Goal: Task Accomplishment & Management: Complete application form

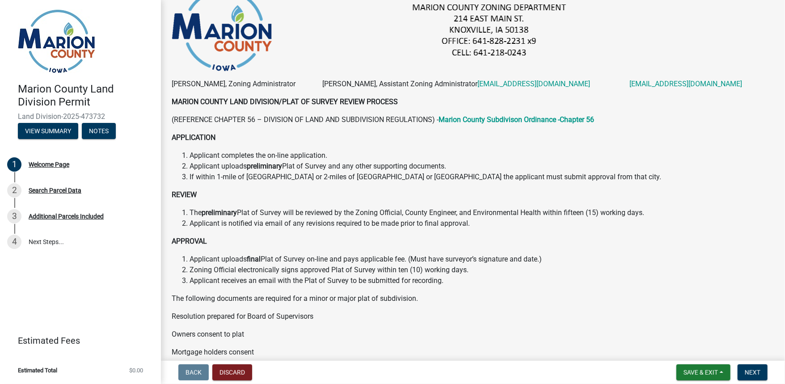
scroll to position [107, 0]
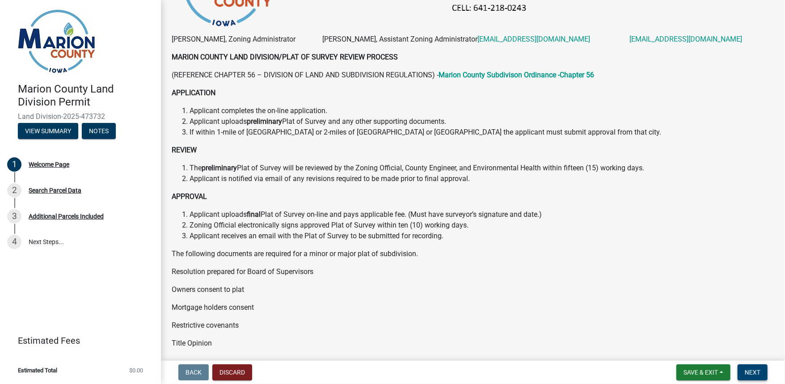
drag, startPoint x: 750, startPoint y: 373, endPoint x: 651, endPoint y: 290, distance: 128.6
click at [750, 373] on span "Next" at bounding box center [753, 372] width 16 height 7
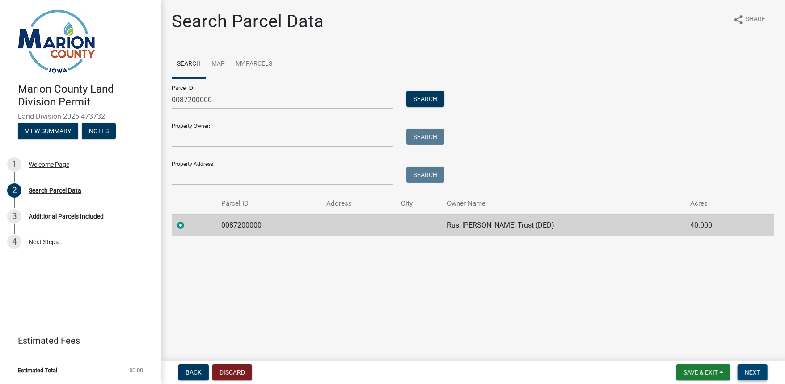
click at [755, 373] on span "Next" at bounding box center [753, 372] width 16 height 7
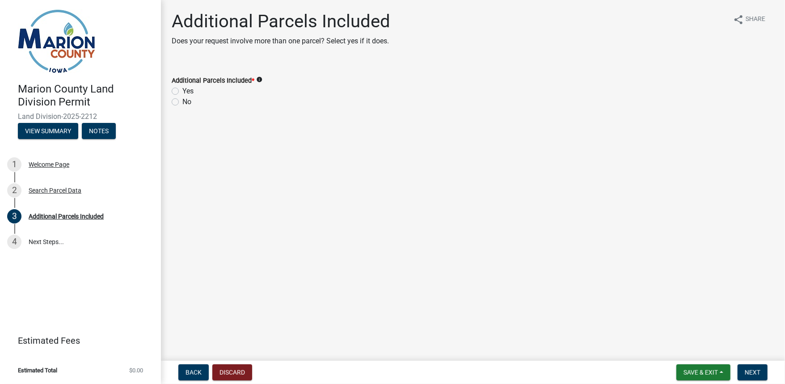
click at [182, 90] on label "Yes" at bounding box center [187, 91] width 11 height 11
click at [182, 90] on input "Yes" at bounding box center [185, 89] width 6 height 6
radio input "true"
click at [759, 371] on span "Next" at bounding box center [753, 372] width 16 height 7
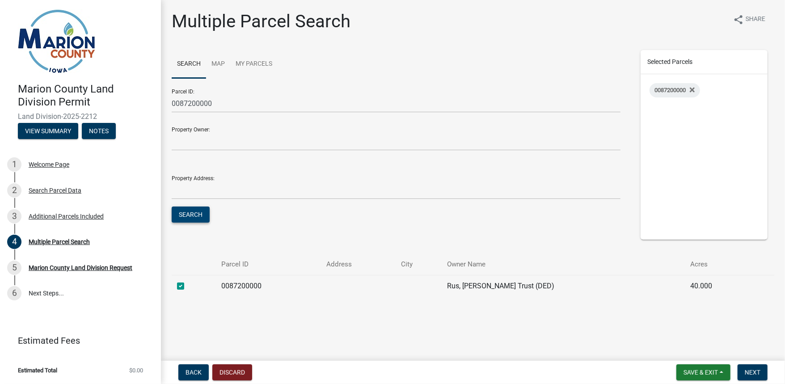
click at [187, 215] on button "Search" at bounding box center [191, 215] width 38 height 16
click at [193, 216] on button "Search" at bounding box center [191, 215] width 38 height 16
click at [218, 65] on link "Map" at bounding box center [218, 64] width 24 height 29
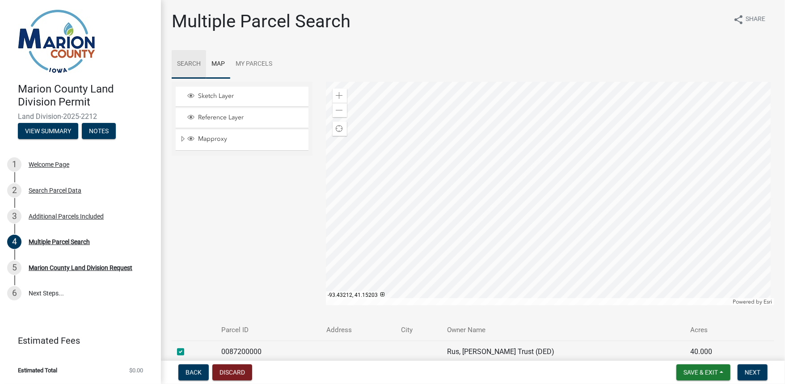
click at [188, 62] on link "Search" at bounding box center [189, 64] width 34 height 29
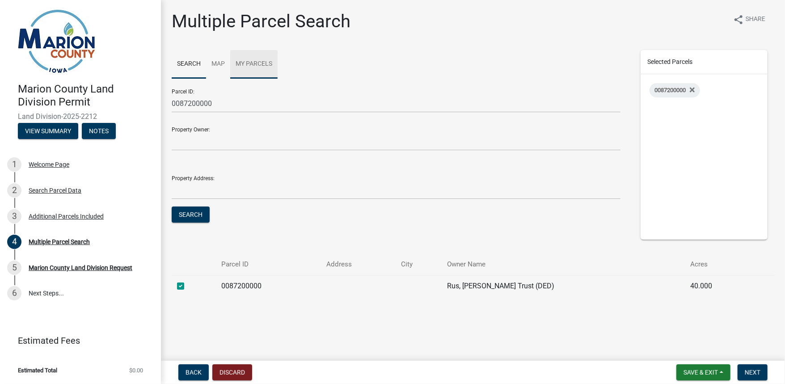
click at [246, 64] on link "My Parcels" at bounding box center [253, 64] width 47 height 29
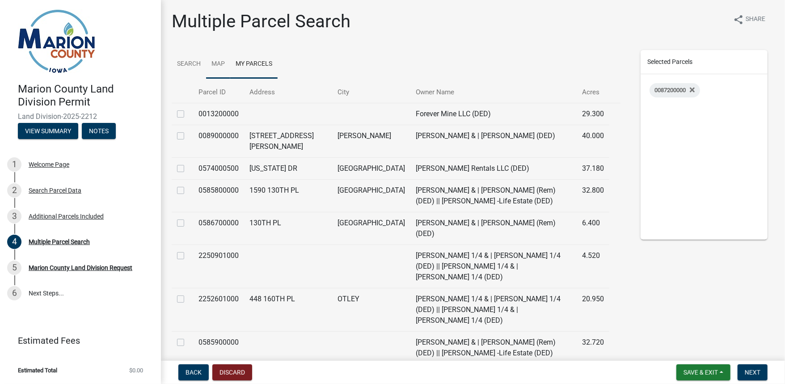
click at [220, 64] on link "Map" at bounding box center [218, 64] width 24 height 29
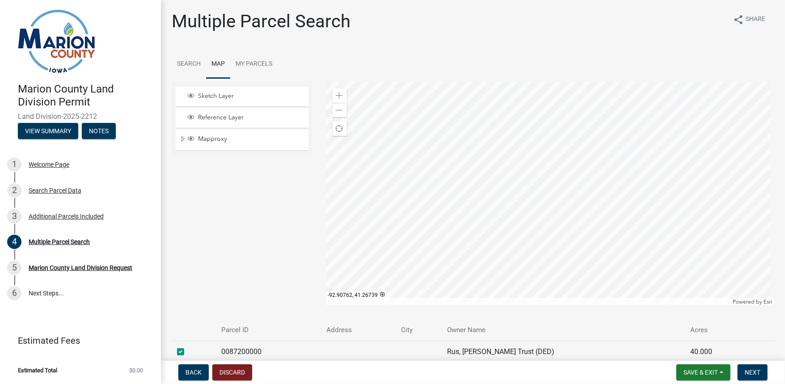
click at [518, 114] on div at bounding box center [550, 194] width 449 height 224
click at [760, 370] on span "Next" at bounding box center [753, 372] width 16 height 7
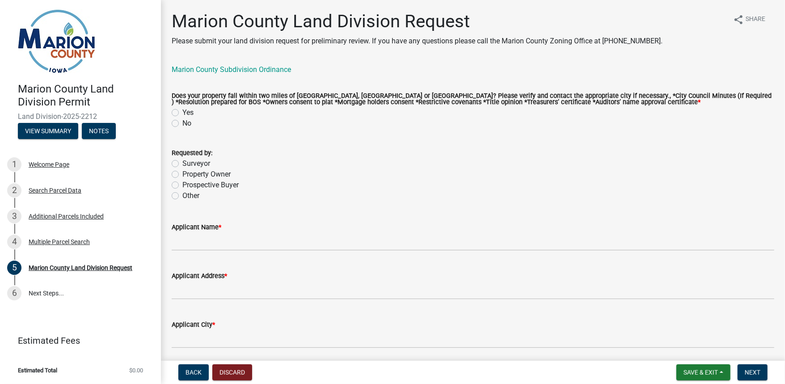
click at [182, 125] on label "No" at bounding box center [186, 123] width 9 height 11
click at [182, 124] on input "No" at bounding box center [185, 121] width 6 height 6
radio input "true"
click at [182, 166] on label "Surveyor" at bounding box center [196, 163] width 28 height 11
click at [182, 164] on input "Surveyor" at bounding box center [185, 161] width 6 height 6
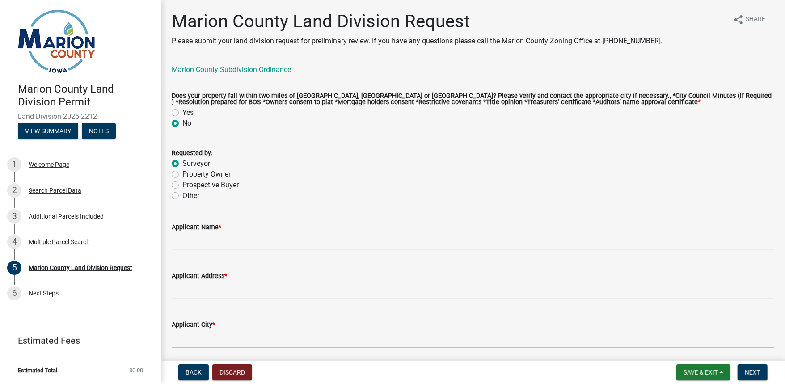
radio input "true"
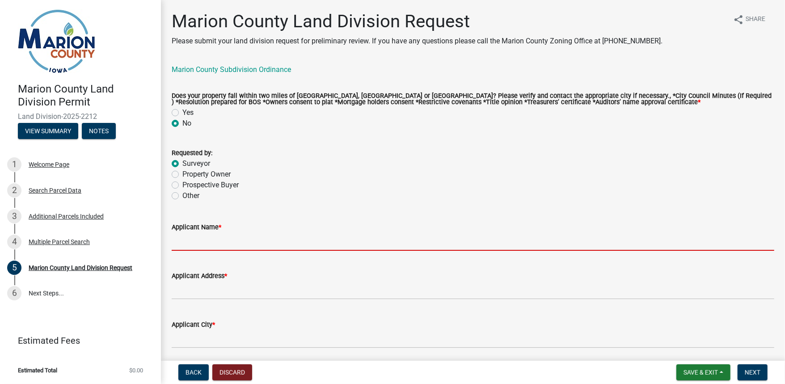
click at [205, 241] on input "Applicant Name *" at bounding box center [473, 242] width 603 height 18
type input "Bobby Maddaleno"
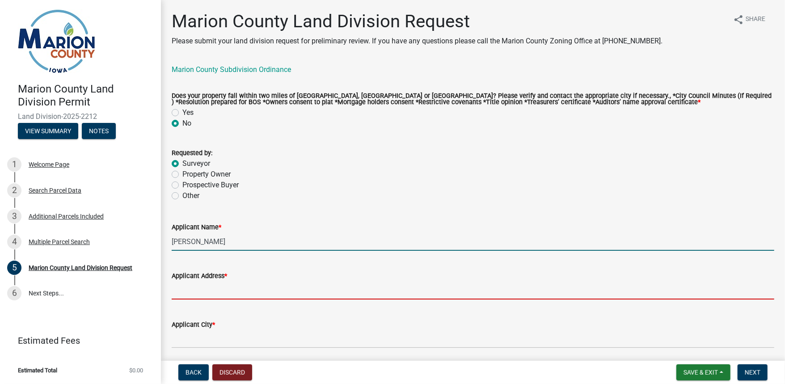
type input "PO Box 451"
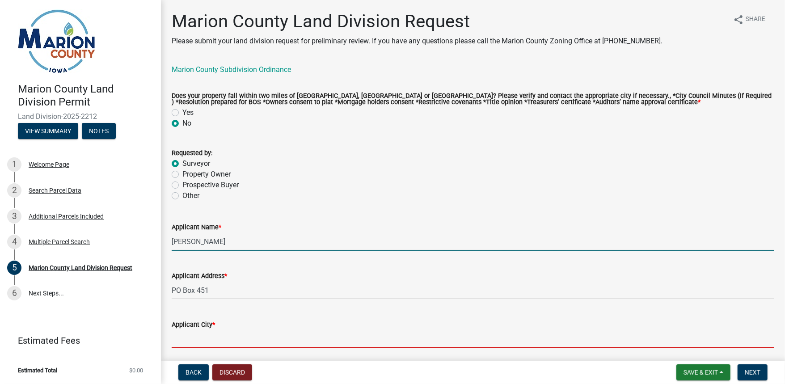
type input "Oskaloosa"
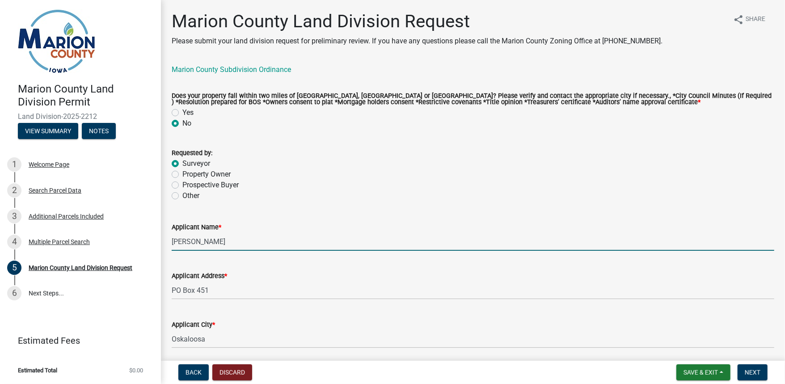
type input "Iowa"
type input "52577"
type input "6412954528"
type input "bmaddaleno@gardenassociates.net"
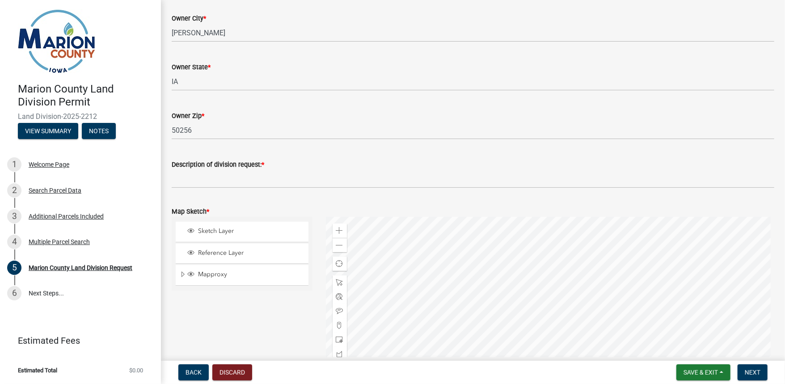
scroll to position [859, 0]
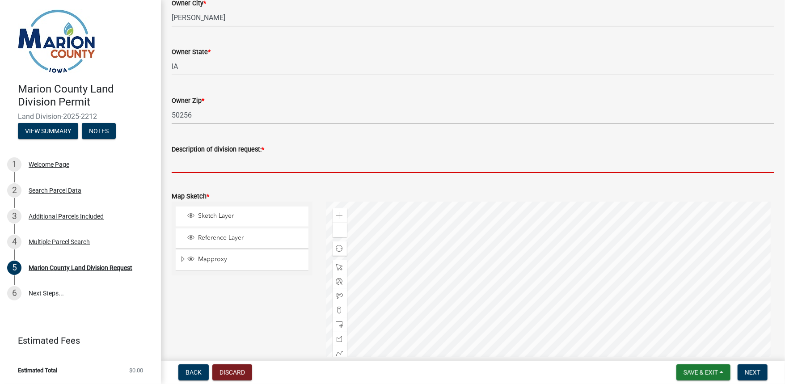
click at [195, 165] on input "Description of division request: *" at bounding box center [473, 164] width 603 height 18
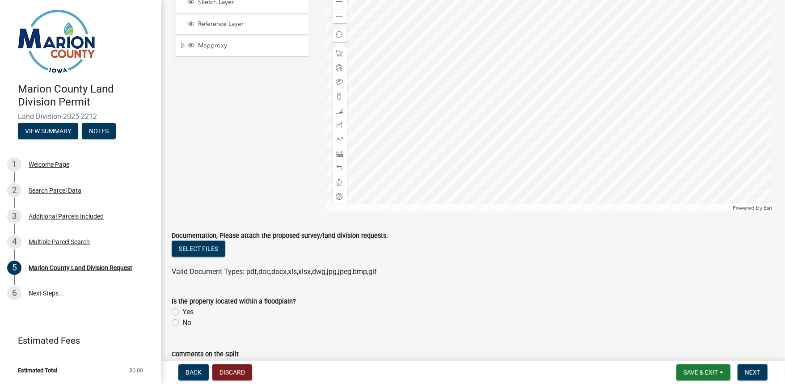
scroll to position [1109, 0]
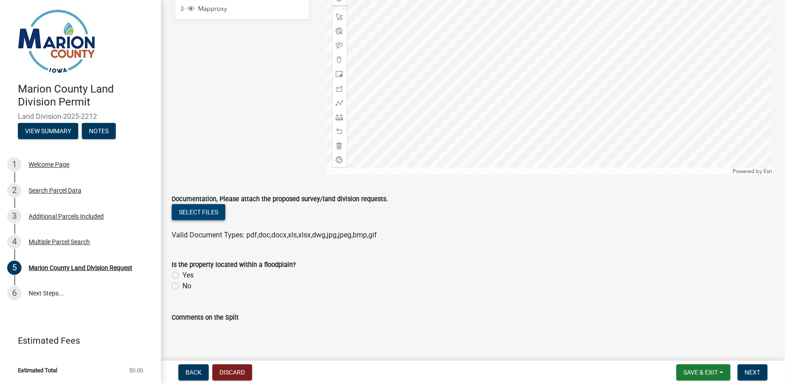
type input "Splitting 27 acres from parent tract for loan"
click at [201, 213] on button "Select files" at bounding box center [199, 212] width 54 height 16
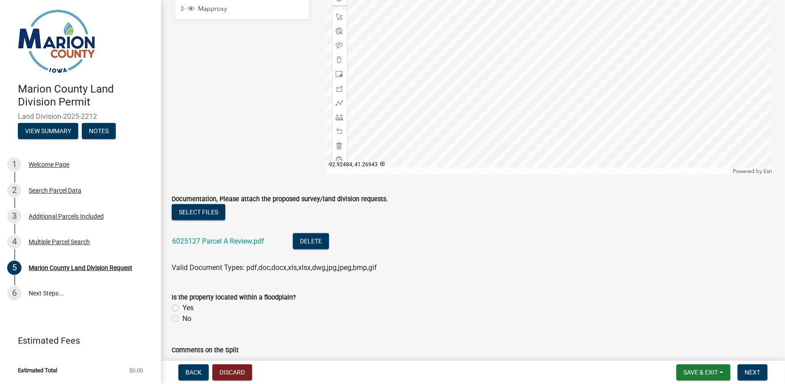
click at [182, 318] on label "No" at bounding box center [186, 319] width 9 height 11
click at [182, 318] on input "No" at bounding box center [185, 317] width 6 height 6
radio input "true"
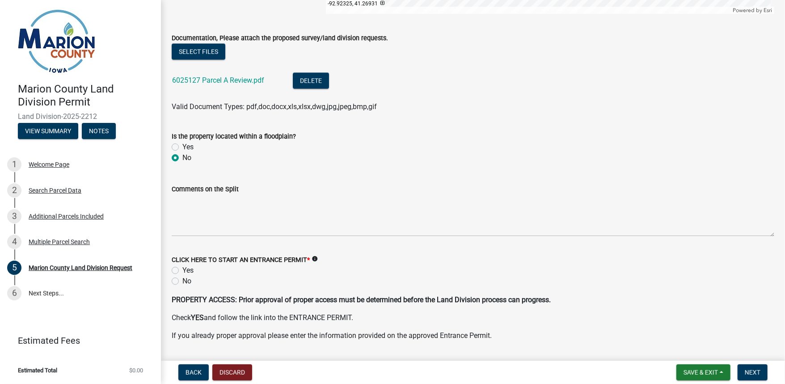
scroll to position [1324, 0]
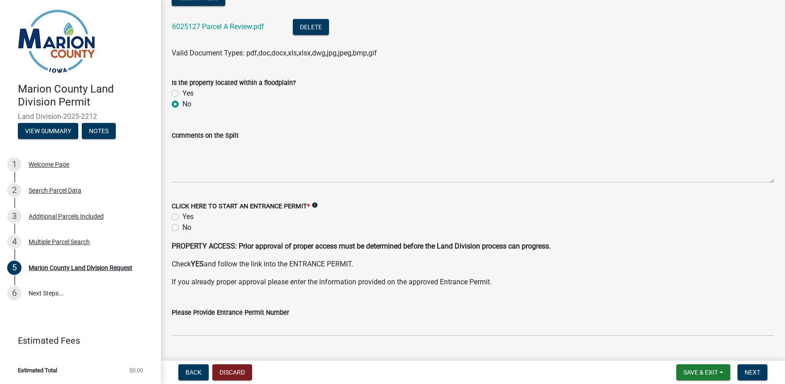
click at [182, 216] on label "Yes" at bounding box center [187, 217] width 11 height 11
click at [182, 216] on input "Yes" at bounding box center [185, 215] width 6 height 6
radio input "true"
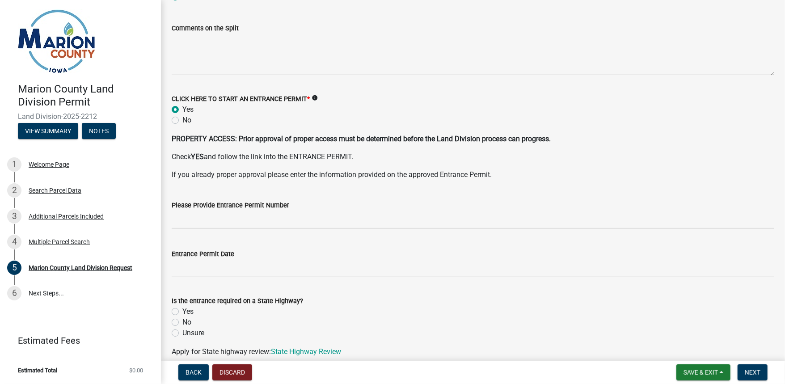
scroll to position [1467, 0]
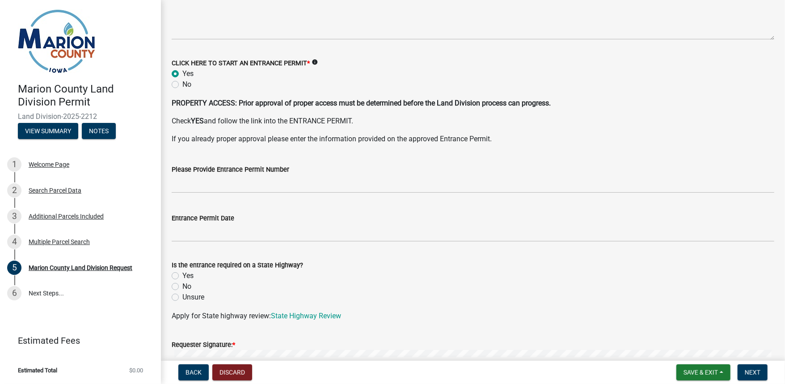
click at [182, 289] on label "No" at bounding box center [186, 286] width 9 height 11
click at [182, 287] on input "No" at bounding box center [185, 284] width 6 height 6
radio input "true"
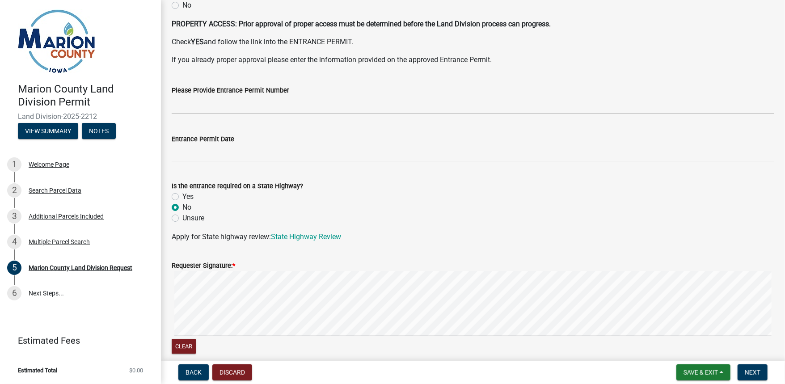
scroll to position [1587, 0]
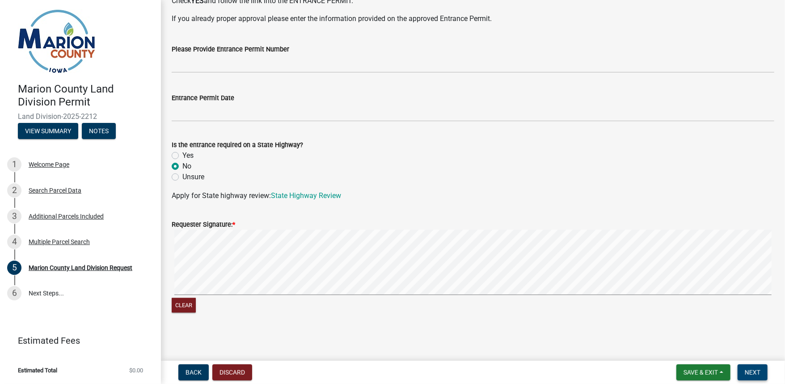
click at [754, 371] on span "Next" at bounding box center [753, 372] width 16 height 7
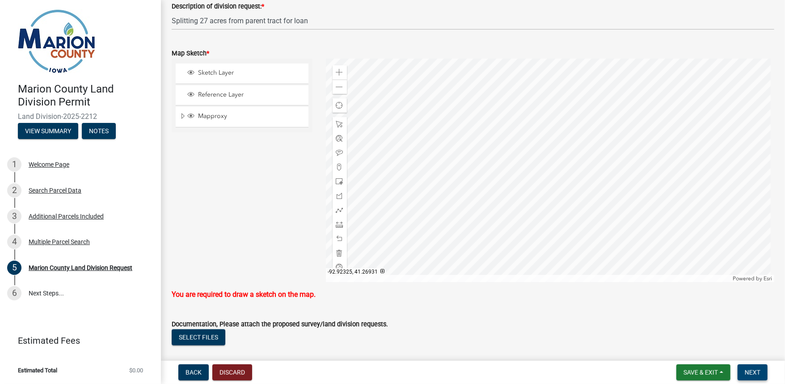
scroll to position [961, 0]
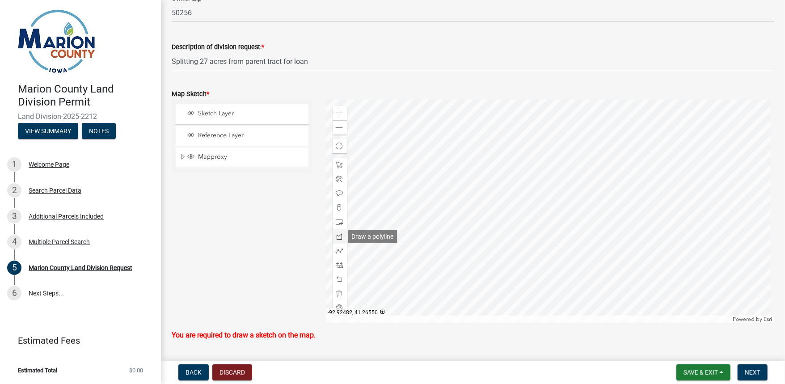
click at [339, 237] on span at bounding box center [339, 236] width 7 height 7
click at [522, 254] on div at bounding box center [550, 211] width 449 height 224
click at [526, 253] on div at bounding box center [550, 211] width 449 height 224
click at [521, 252] on div at bounding box center [550, 211] width 449 height 224
click at [543, 252] on div at bounding box center [550, 211] width 449 height 224
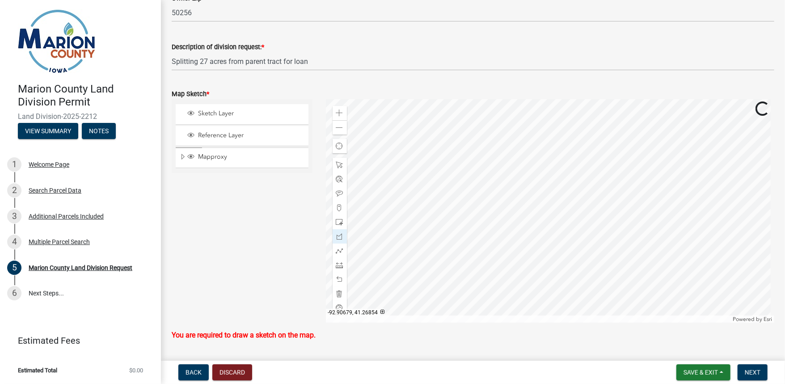
click at [545, 162] on div at bounding box center [550, 211] width 449 height 224
click at [463, 164] on div at bounding box center [550, 211] width 449 height 224
click at [466, 276] on div at bounding box center [550, 211] width 449 height 224
click at [475, 275] on div at bounding box center [550, 211] width 449 height 224
click at [338, 165] on span at bounding box center [339, 164] width 7 height 7
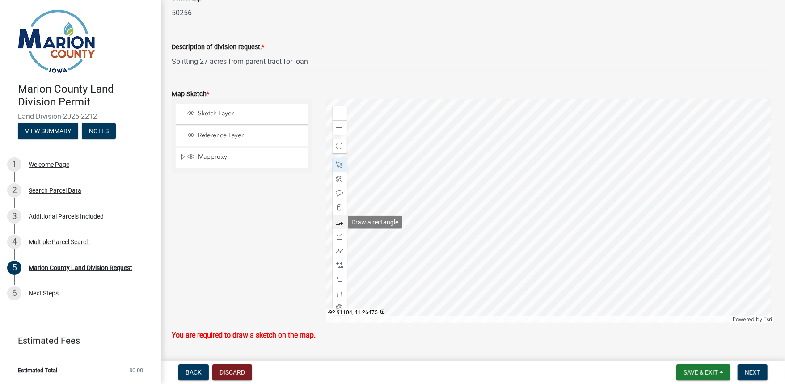
click at [340, 223] on span at bounding box center [339, 222] width 7 height 7
click at [465, 263] on div at bounding box center [550, 211] width 449 height 224
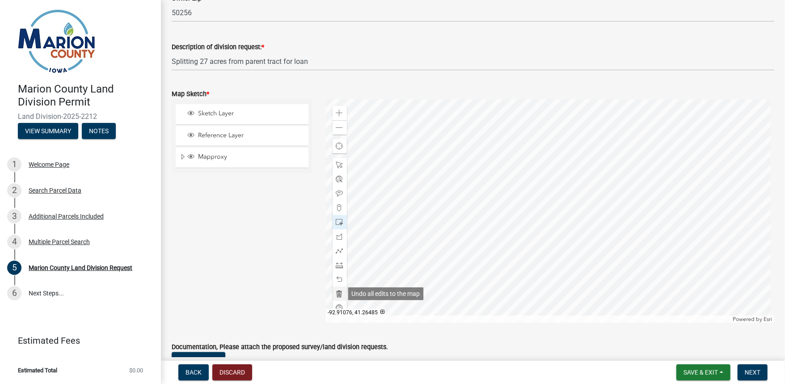
click at [339, 293] on span at bounding box center [339, 293] width 7 height 7
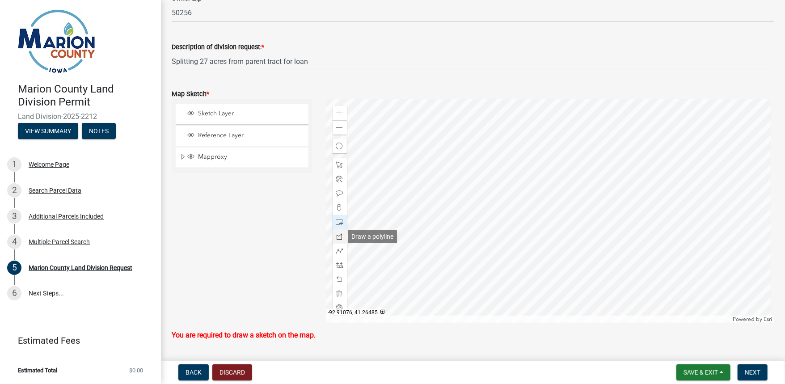
click at [338, 235] on span at bounding box center [339, 236] width 7 height 7
click at [465, 264] on div at bounding box center [550, 211] width 449 height 224
click at [635, 264] on div at bounding box center [550, 211] width 449 height 224
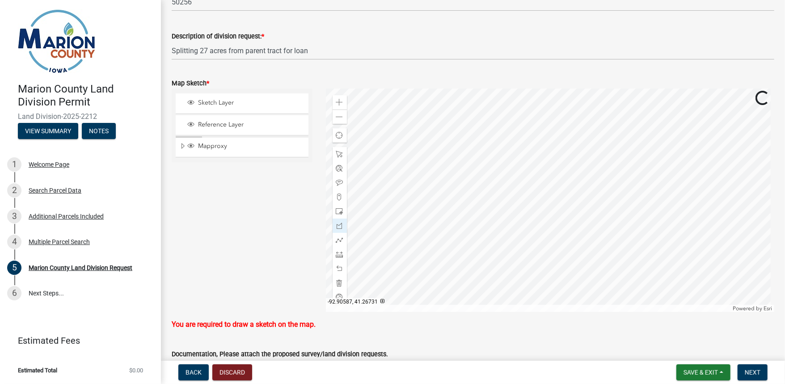
scroll to position [975, 0]
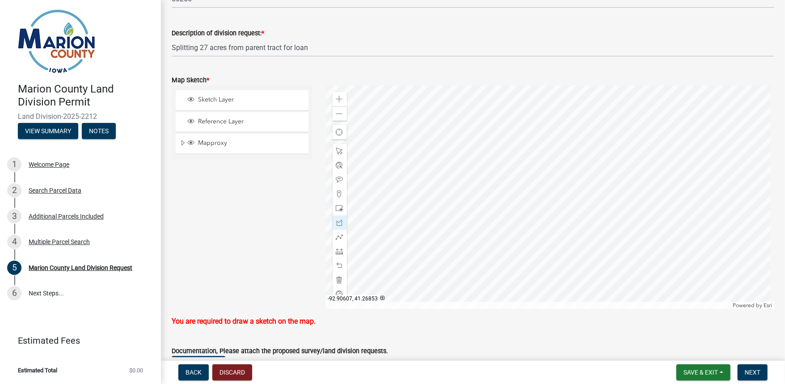
click at [628, 122] on div at bounding box center [550, 197] width 449 height 224
click at [556, 123] on div at bounding box center [550, 197] width 449 height 224
click at [557, 280] on div at bounding box center [550, 197] width 449 height 224
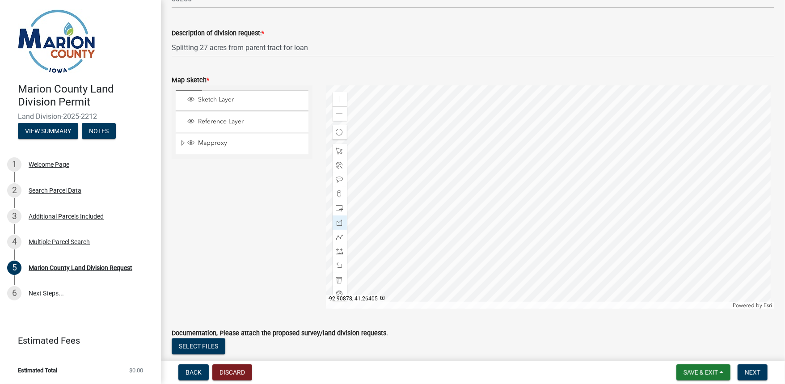
click at [557, 280] on div at bounding box center [550, 197] width 449 height 224
click at [341, 153] on span at bounding box center [339, 151] width 7 height 7
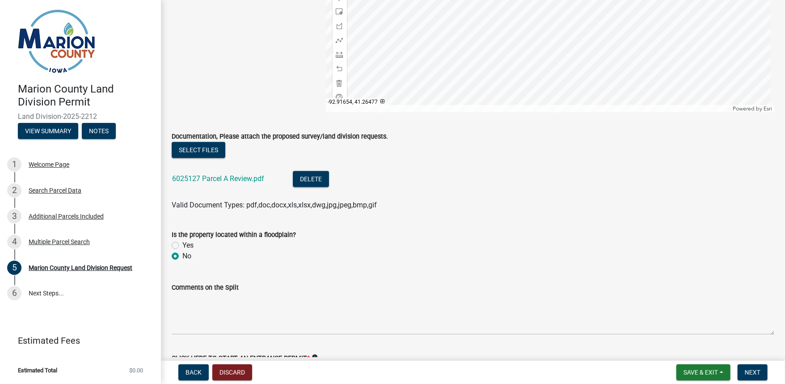
scroll to position [1226, 0]
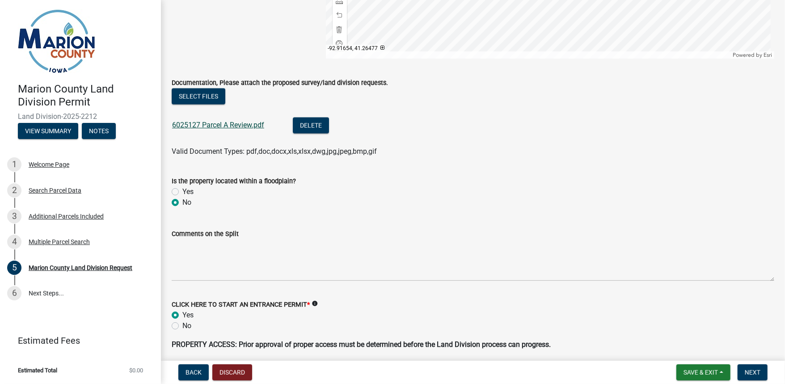
click at [223, 125] on link "6025127 Parcel A Review.pdf" at bounding box center [218, 125] width 92 height 8
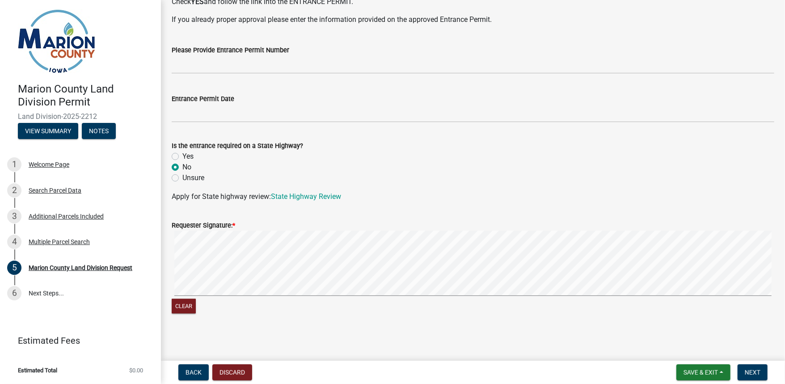
scroll to position [1587, 0]
click at [758, 372] on span "Next" at bounding box center [753, 372] width 16 height 7
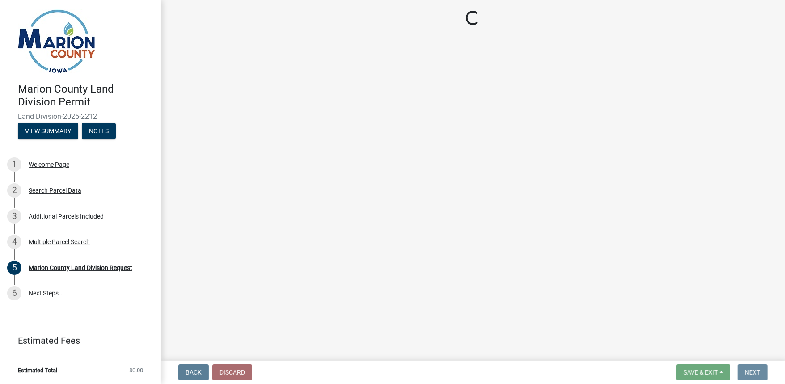
scroll to position [0, 0]
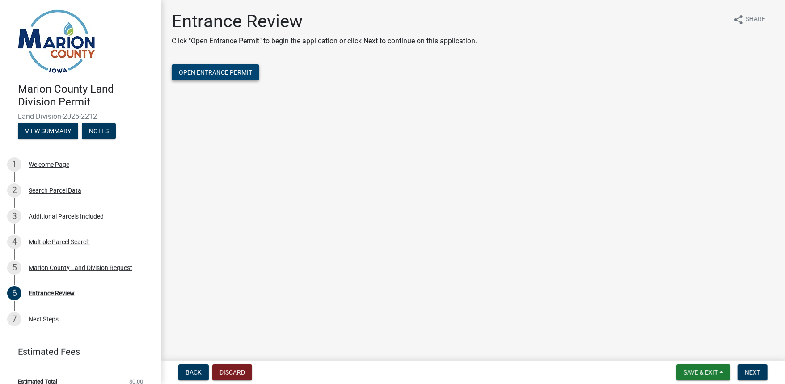
click at [231, 72] on span "Open Entrance Permit" at bounding box center [215, 72] width 73 height 7
click at [226, 73] on span "Open Entrance Permit" at bounding box center [215, 72] width 73 height 7
click at [51, 266] on div "Marion County Land Division Request" at bounding box center [81, 268] width 104 height 6
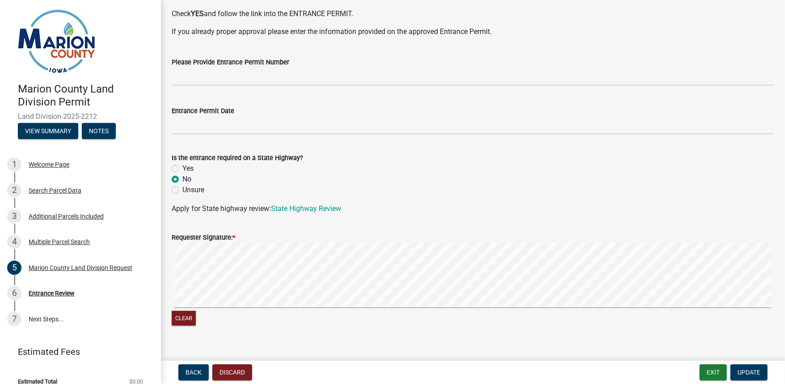
scroll to position [1587, 0]
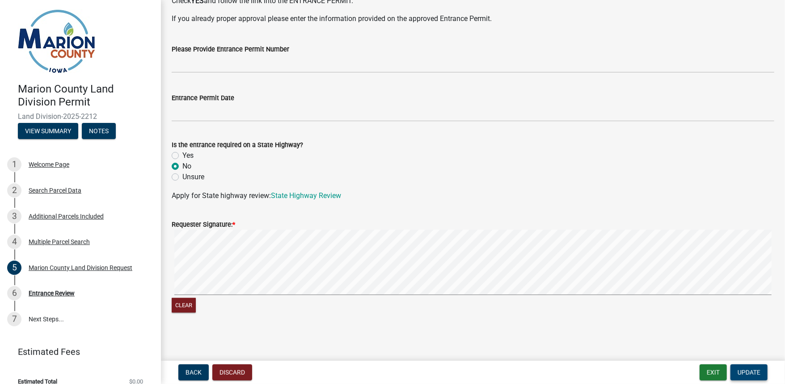
click at [747, 370] on span "Update" at bounding box center [749, 372] width 23 height 7
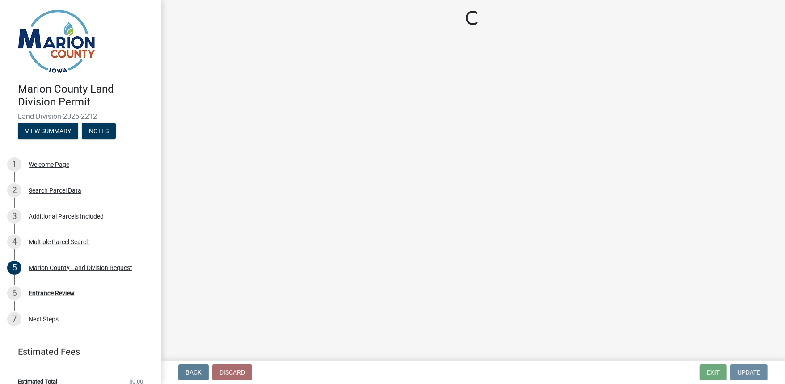
scroll to position [0, 0]
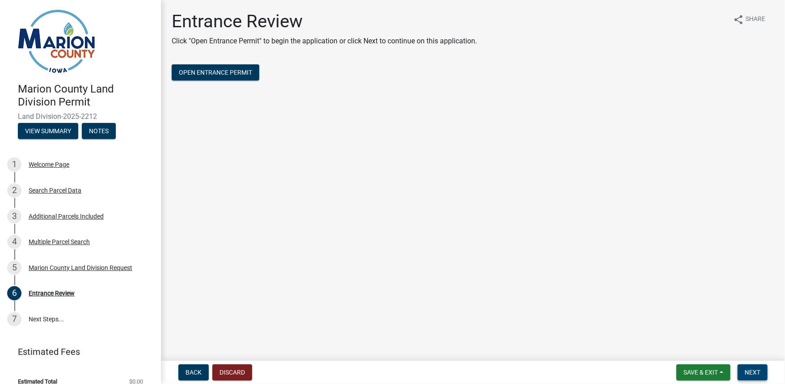
click at [751, 369] on span "Next" at bounding box center [753, 372] width 16 height 7
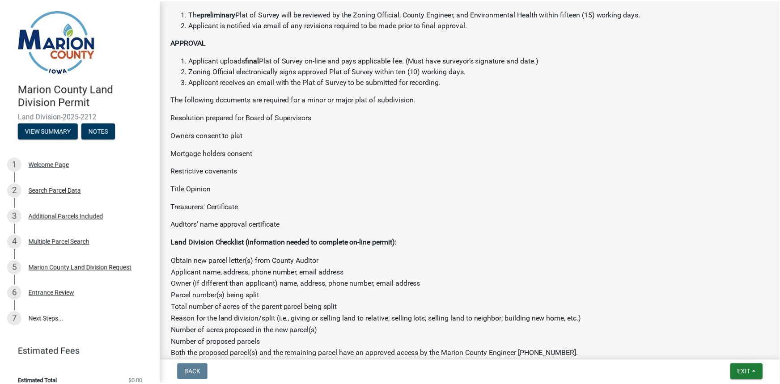
scroll to position [402, 0]
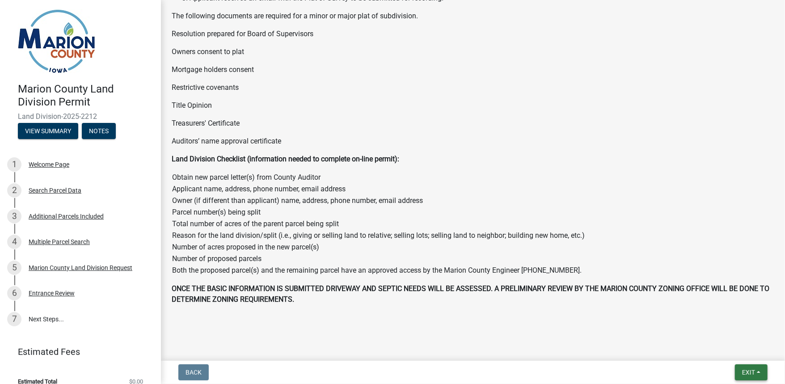
click at [751, 371] on span "Exit" at bounding box center [748, 372] width 13 height 7
click at [735, 351] on button "Save & Exit" at bounding box center [732, 349] width 72 height 21
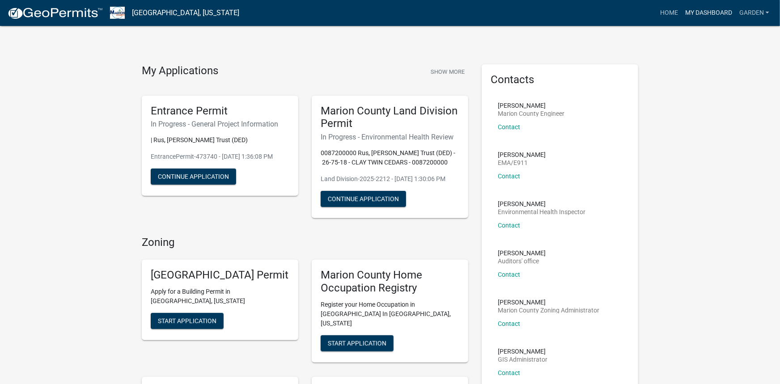
click at [713, 13] on link "My Dashboard" at bounding box center [709, 12] width 54 height 17
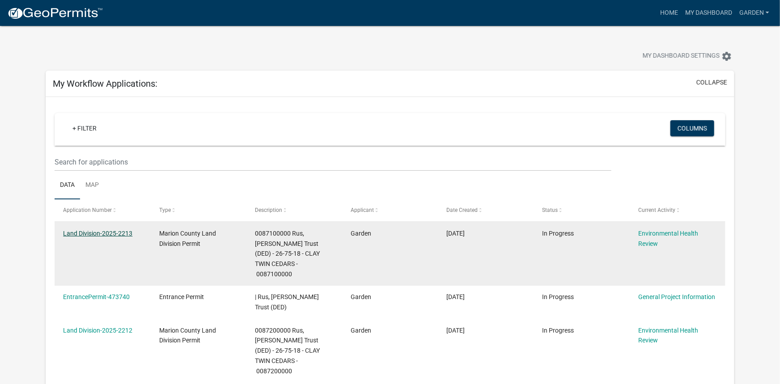
click at [122, 233] on link "Land Division-2025-2213" at bounding box center [97, 233] width 69 height 7
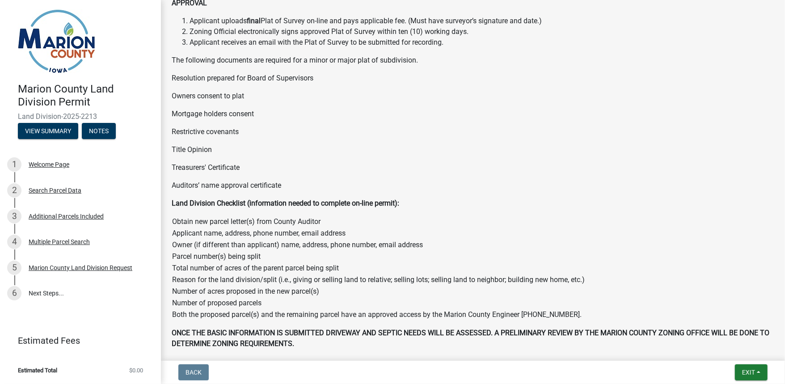
scroll to position [402, 0]
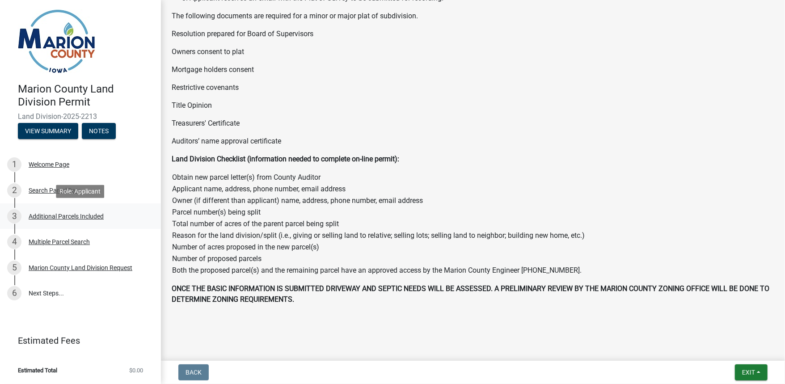
click at [49, 217] on div "Additional Parcels Included" at bounding box center [66, 216] width 75 height 6
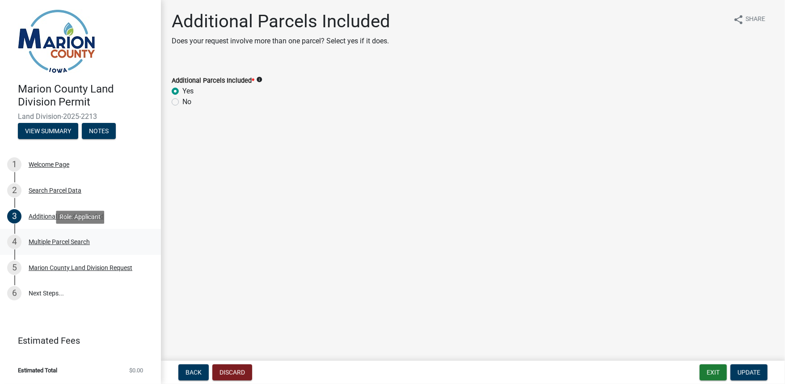
click at [59, 244] on div "Multiple Parcel Search" at bounding box center [59, 242] width 61 height 6
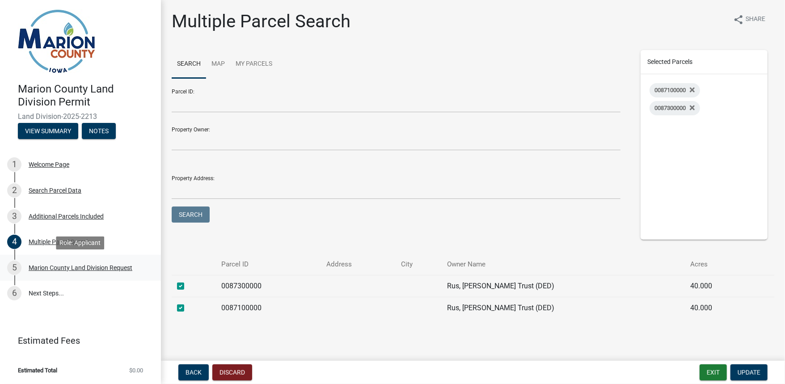
click at [78, 267] on div "Marion County Land Division Request" at bounding box center [81, 268] width 104 height 6
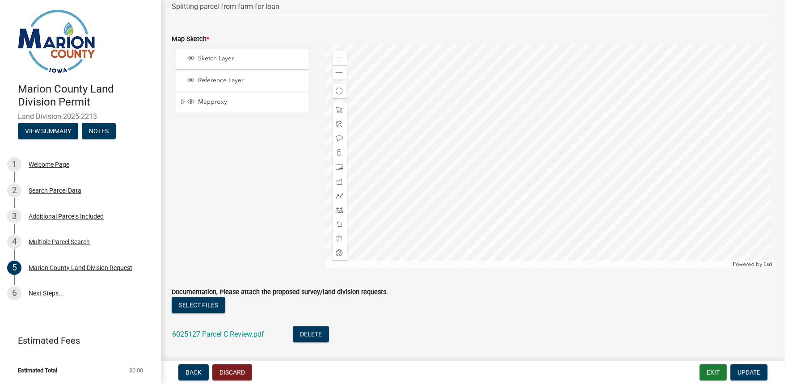
scroll to position [1073, 0]
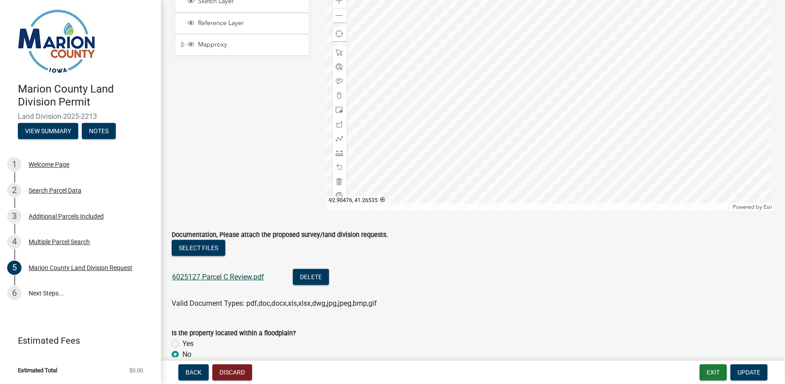
click at [216, 278] on link "6025127 Parcel C Review.pdf" at bounding box center [218, 277] width 92 height 8
click at [308, 280] on button "Delete" at bounding box center [311, 277] width 36 height 16
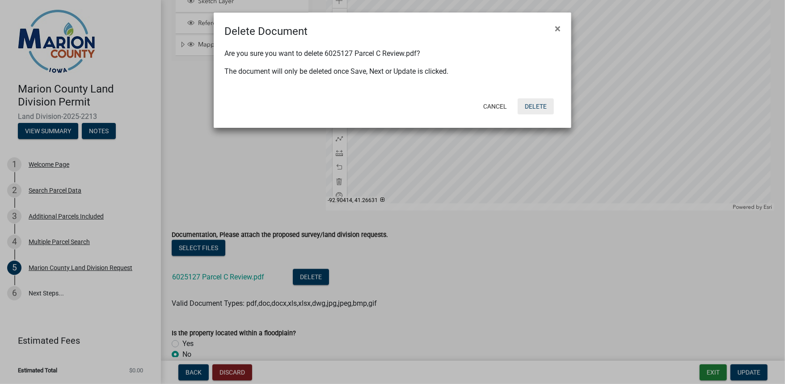
click at [535, 102] on button "Delete" at bounding box center [536, 106] width 36 height 16
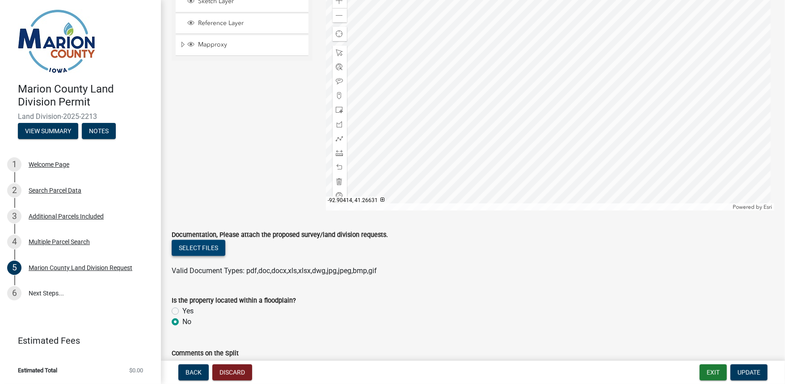
click at [204, 248] on button "Select files" at bounding box center [199, 248] width 54 height 16
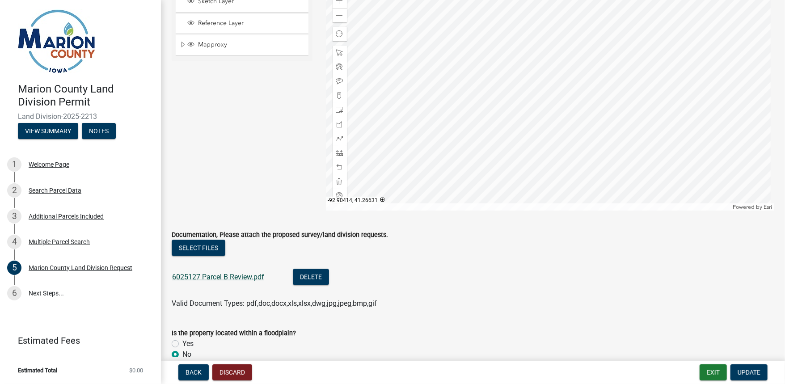
click at [230, 277] on link "6025127 Parcel B Review.pdf" at bounding box center [218, 277] width 92 height 8
click at [748, 372] on span "Update" at bounding box center [749, 372] width 23 height 7
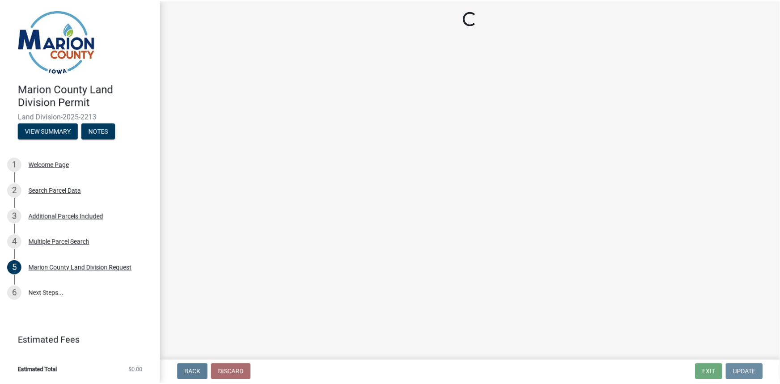
scroll to position [0, 0]
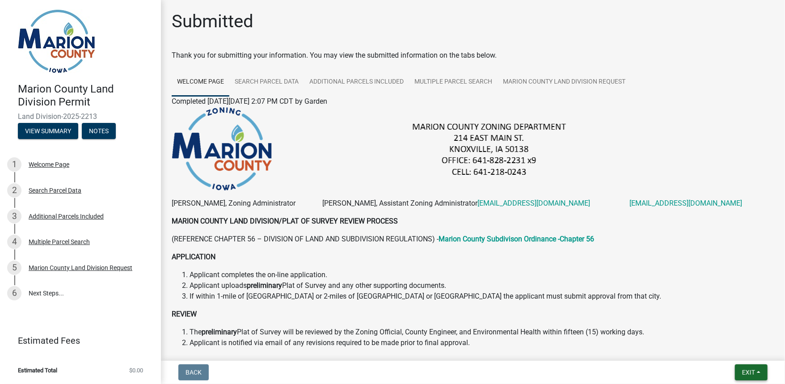
click at [758, 372] on button "Exit" at bounding box center [751, 373] width 33 height 16
click at [742, 347] on button "Save & Exit" at bounding box center [732, 349] width 72 height 21
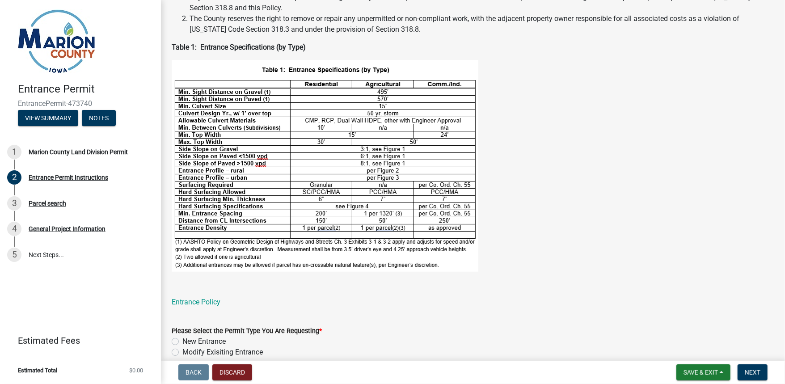
scroll to position [301, 0]
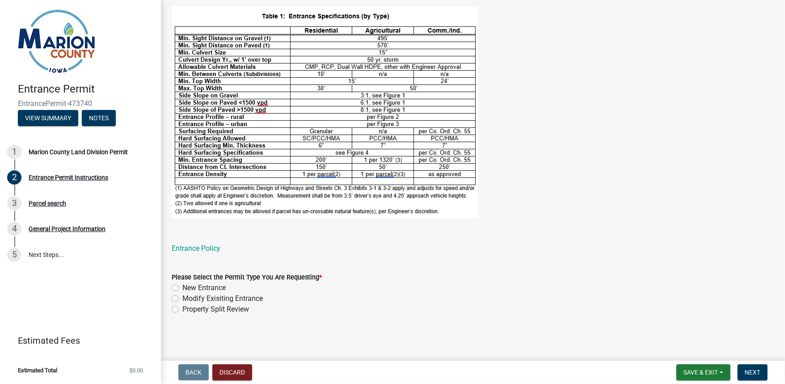
click at [182, 288] on label "New Entrance" at bounding box center [203, 288] width 43 height 11
click at [182, 288] on input "New Entrance" at bounding box center [185, 286] width 6 height 6
radio input "true"
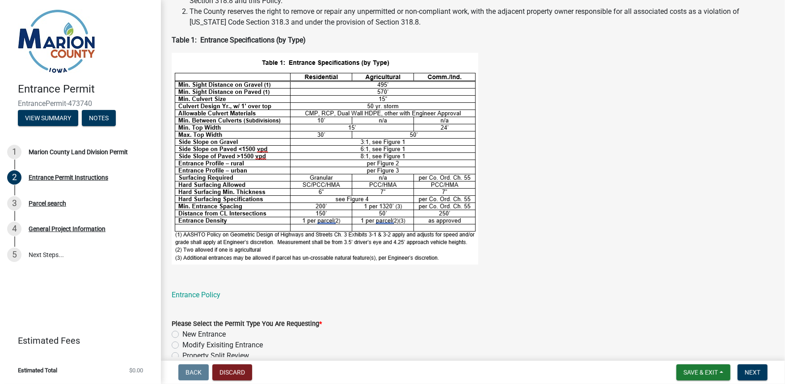
scroll to position [301, 0]
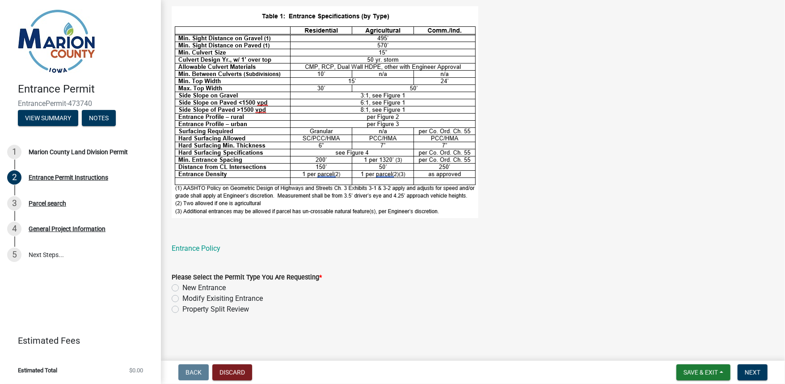
click at [182, 288] on label "New Entrance" at bounding box center [203, 288] width 43 height 11
click at [182, 288] on input "New Entrance" at bounding box center [185, 286] width 6 height 6
radio input "true"
click at [759, 370] on span "Next" at bounding box center [753, 372] width 16 height 7
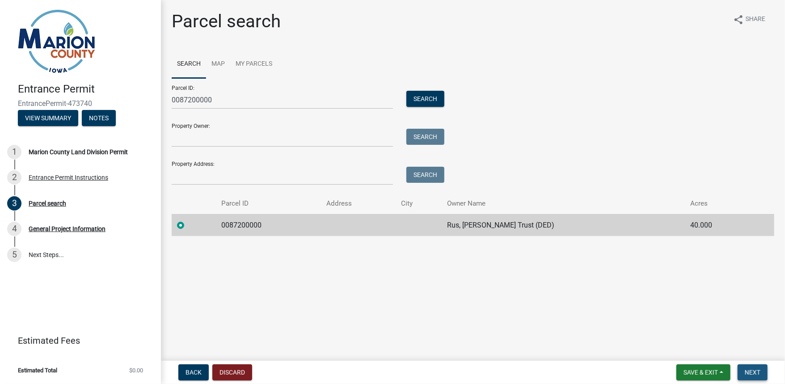
click at [756, 372] on span "Next" at bounding box center [753, 372] width 16 height 7
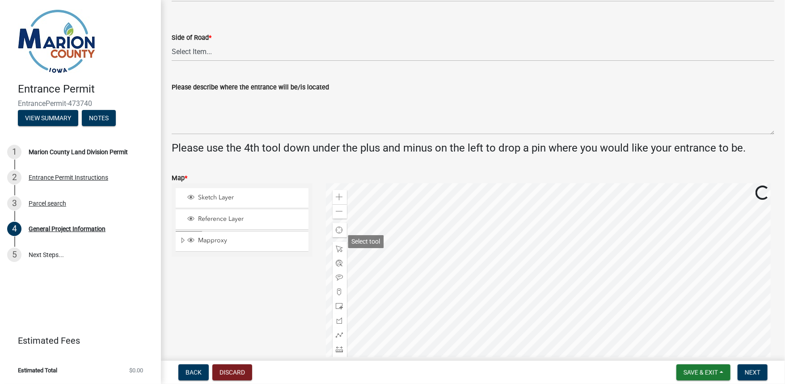
scroll to position [215, 0]
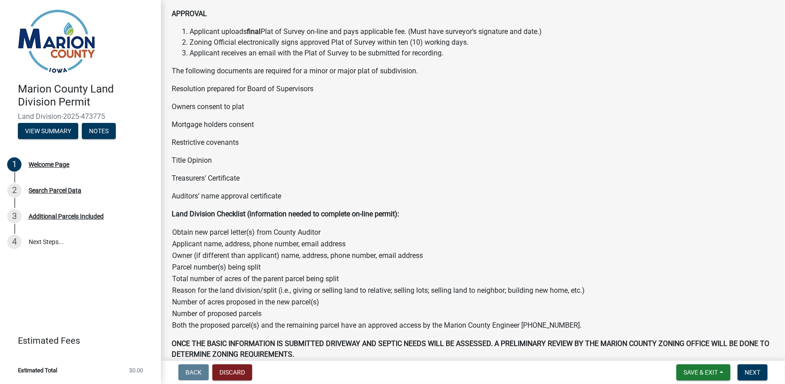
scroll to position [335, 0]
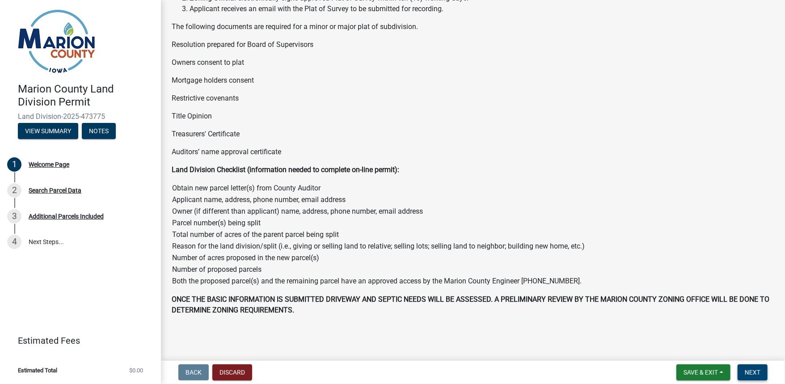
click at [759, 371] on span "Next" at bounding box center [753, 372] width 16 height 7
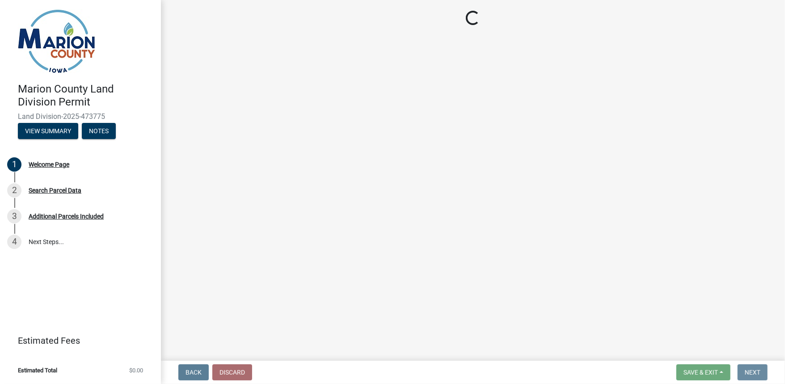
scroll to position [0, 0]
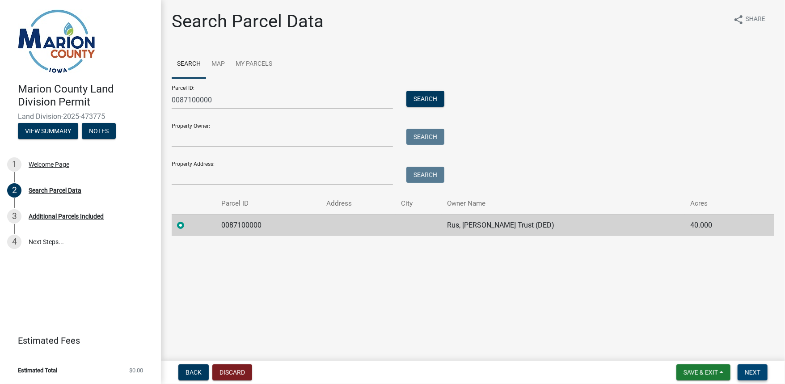
click at [751, 370] on span "Next" at bounding box center [753, 372] width 16 height 7
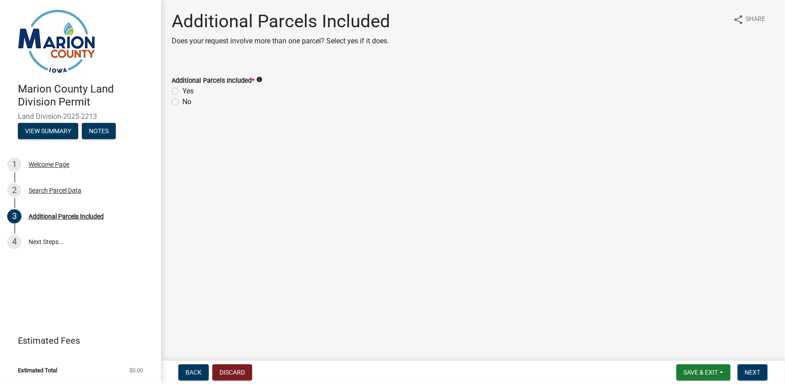
click at [182, 90] on label "Yes" at bounding box center [187, 91] width 11 height 11
click at [182, 90] on input "Yes" at bounding box center [185, 89] width 6 height 6
radio input "true"
click at [751, 372] on span "Next" at bounding box center [753, 372] width 16 height 7
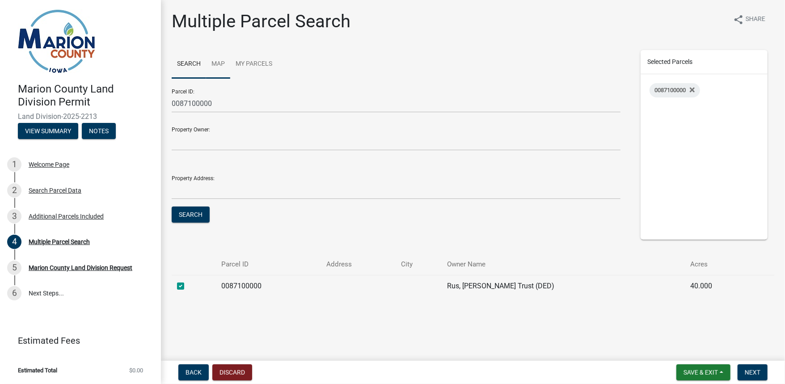
click at [219, 67] on link "Map" at bounding box center [218, 64] width 24 height 29
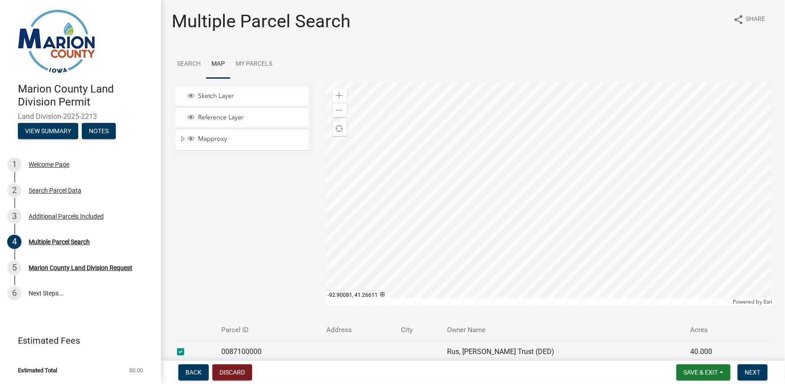
click at [566, 265] on div at bounding box center [550, 194] width 449 height 224
click at [750, 370] on span "Next" at bounding box center [753, 372] width 16 height 7
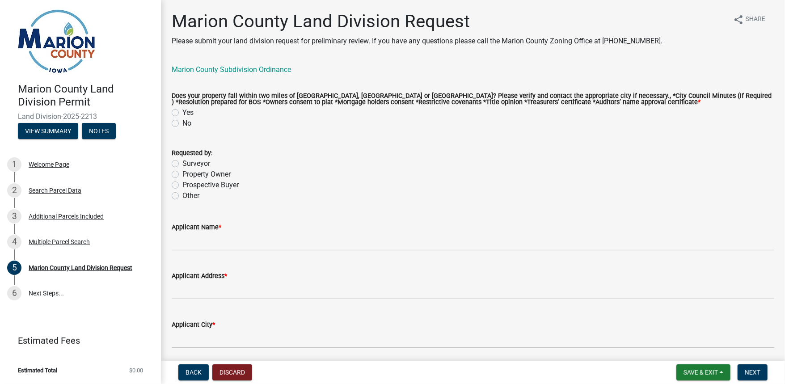
click at [182, 125] on label "No" at bounding box center [186, 123] width 9 height 11
click at [182, 124] on input "No" at bounding box center [185, 121] width 6 height 6
radio input "true"
drag, startPoint x: 174, startPoint y: 165, endPoint x: 177, endPoint y: 171, distance: 6.6
click at [182, 165] on label "Surveyor" at bounding box center [196, 163] width 28 height 11
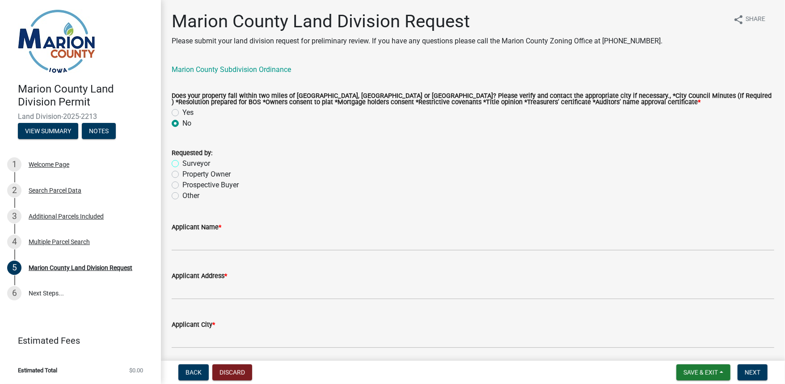
click at [182, 164] on input "Surveyor" at bounding box center [185, 161] width 6 height 6
radio input "true"
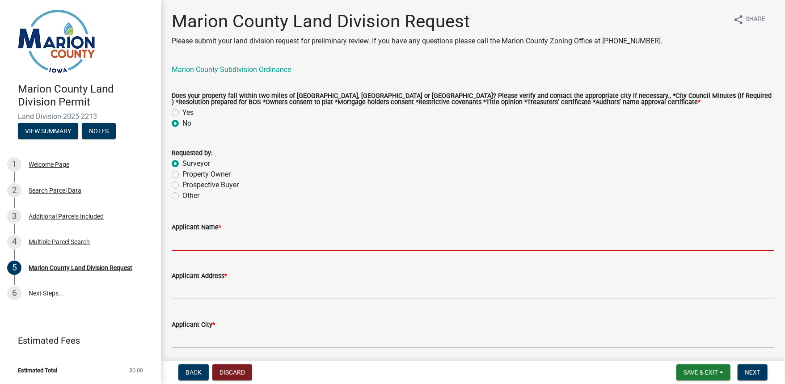
click at [195, 244] on input "Applicant Name *" at bounding box center [473, 242] width 603 height 18
type input "Bobby Maddaleno"
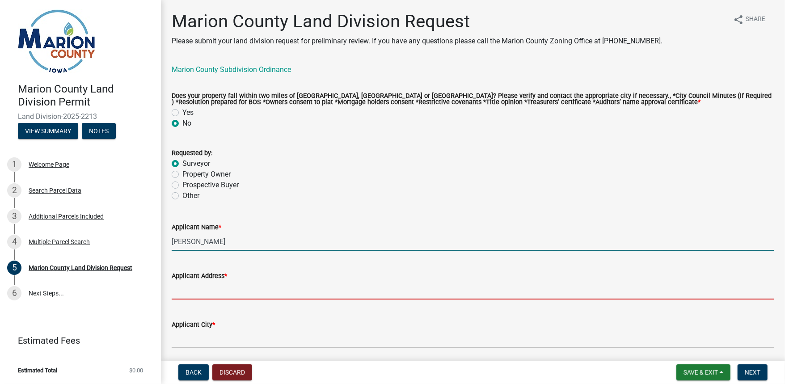
type input "PO Box 451"
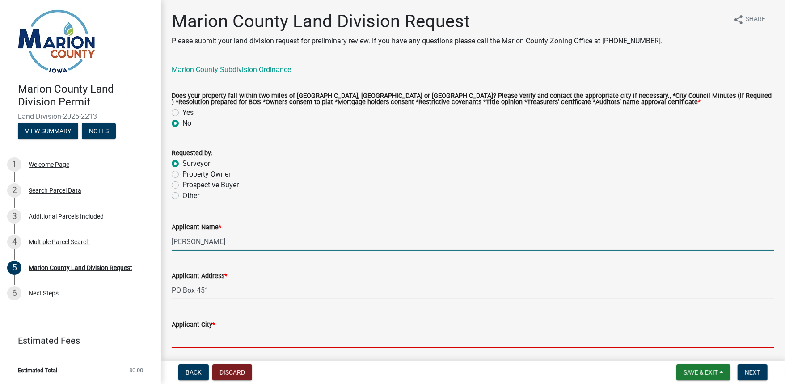
type input "Oskaloosa"
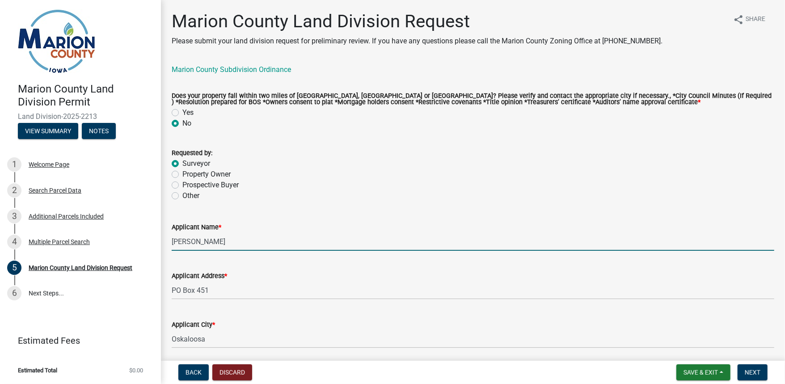
type input "Iowa"
type input "52577"
type input "6412954528"
type input "bmaddaleno@gardenassociates.net"
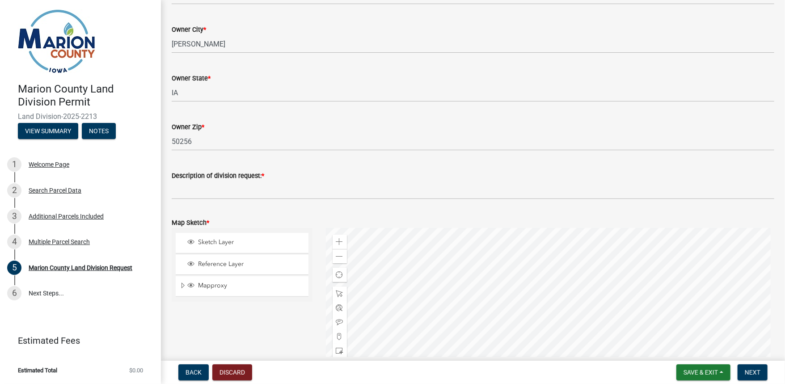
scroll to position [859, 0]
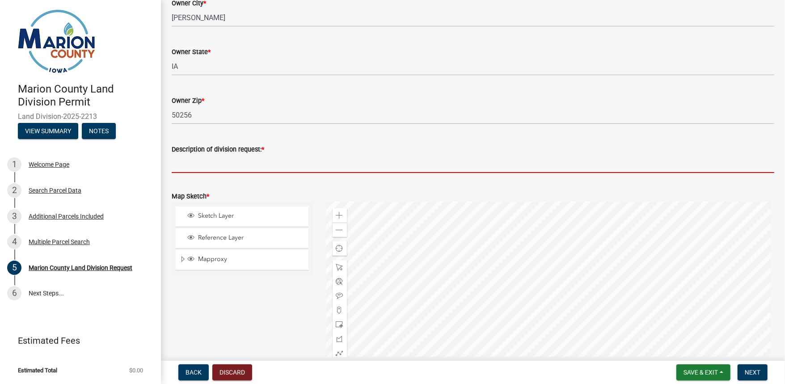
click at [213, 166] on input "Description of division request: *" at bounding box center [473, 164] width 603 height 18
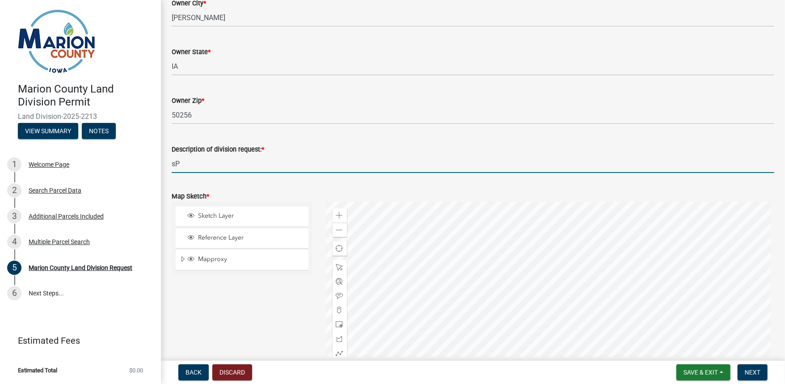
type input "s"
type input "Splitting parcel from farm for loan"
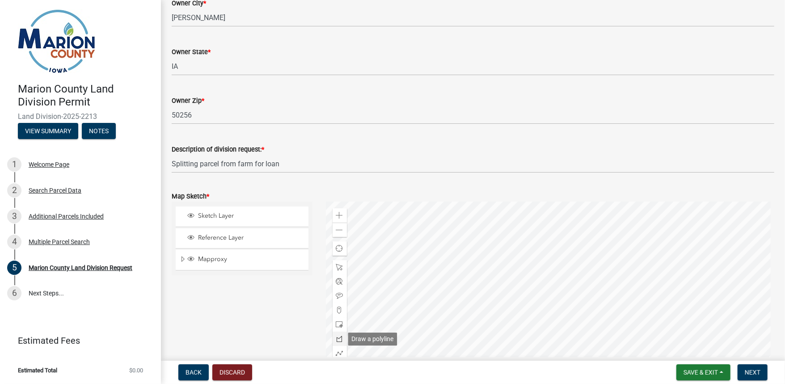
drag, startPoint x: 339, startPoint y: 339, endPoint x: 344, endPoint y: 339, distance: 5.8
click at [339, 339] on span at bounding box center [339, 338] width 7 height 7
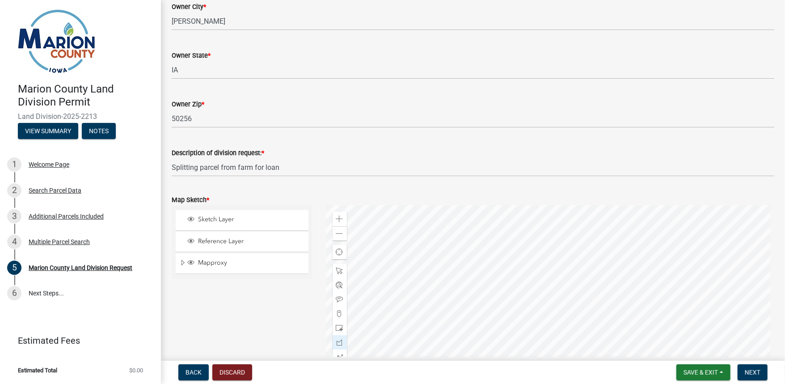
scroll to position [891, 0]
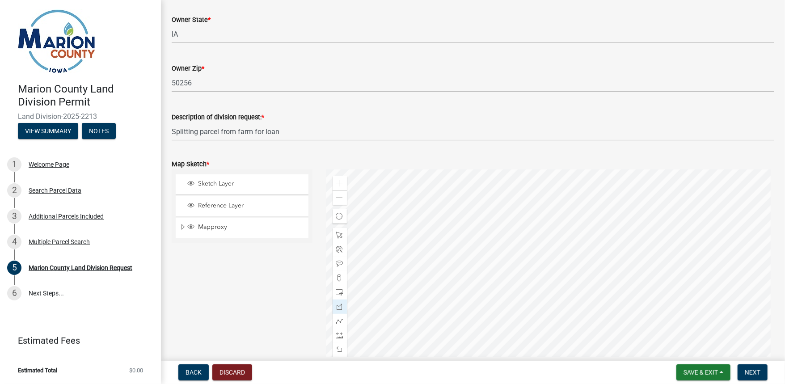
click at [574, 272] on div at bounding box center [550, 282] width 449 height 224
click at [559, 265] on div at bounding box center [550, 282] width 449 height 224
click at [551, 275] on div at bounding box center [550, 282] width 449 height 224
click at [558, 276] on div at bounding box center [550, 282] width 449 height 224
click at [575, 292] on div at bounding box center [550, 282] width 449 height 224
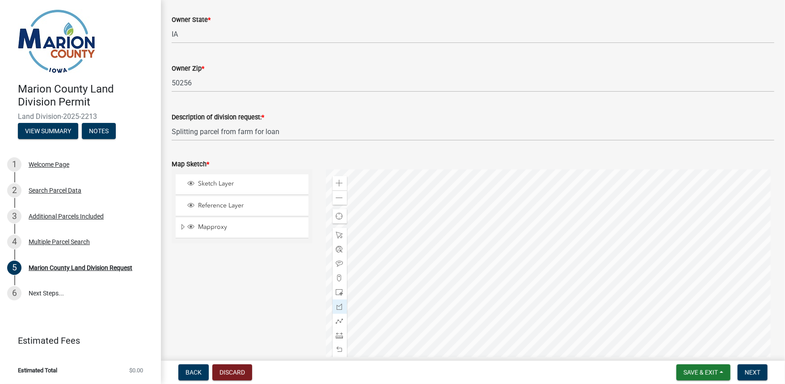
click at [575, 272] on div at bounding box center [550, 282] width 449 height 224
click at [336, 232] on span at bounding box center [339, 235] width 7 height 7
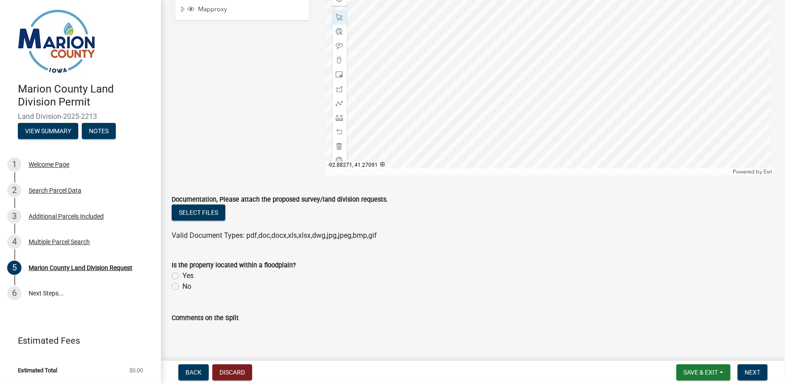
scroll to position [1130, 0]
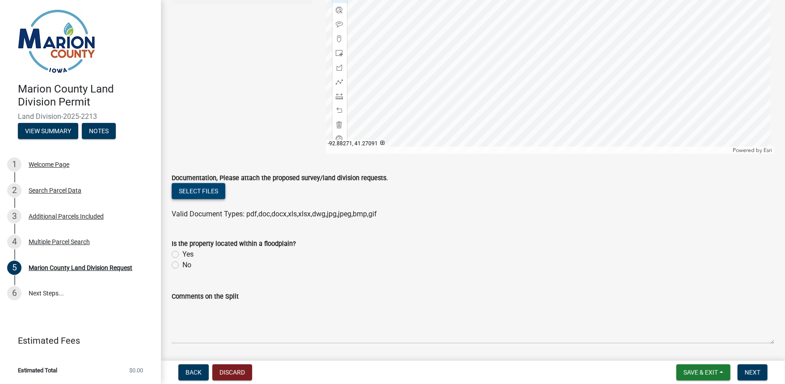
click at [204, 191] on button "Select files" at bounding box center [199, 191] width 54 height 16
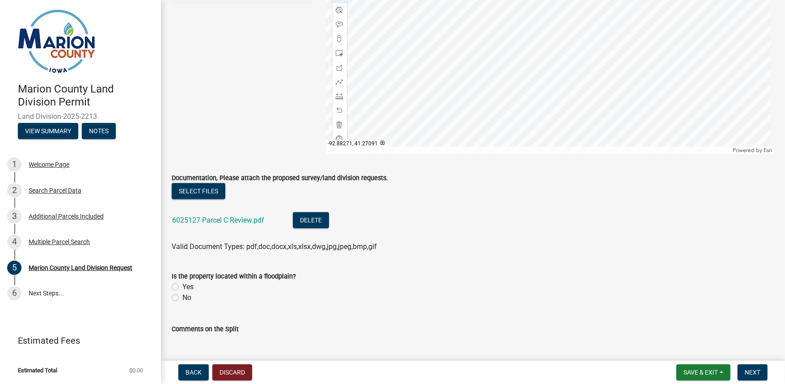
click at [182, 297] on label "No" at bounding box center [186, 298] width 9 height 11
click at [182, 297] on input "No" at bounding box center [185, 296] width 6 height 6
radio input "true"
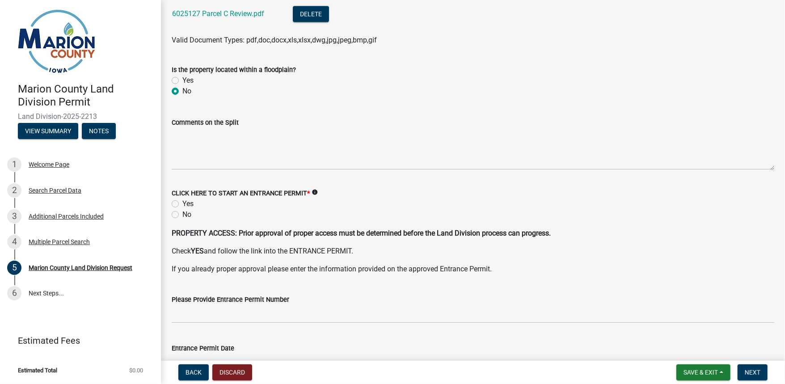
scroll to position [1345, 0]
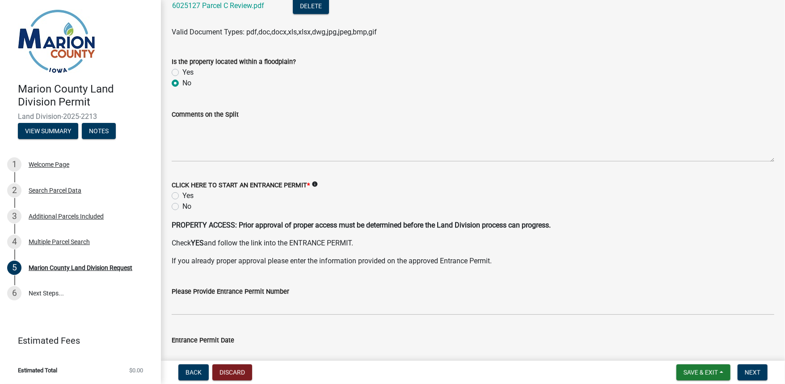
click at [182, 206] on label "No" at bounding box center [186, 206] width 9 height 11
click at [182, 206] on input "No" at bounding box center [185, 204] width 6 height 6
radio input "true"
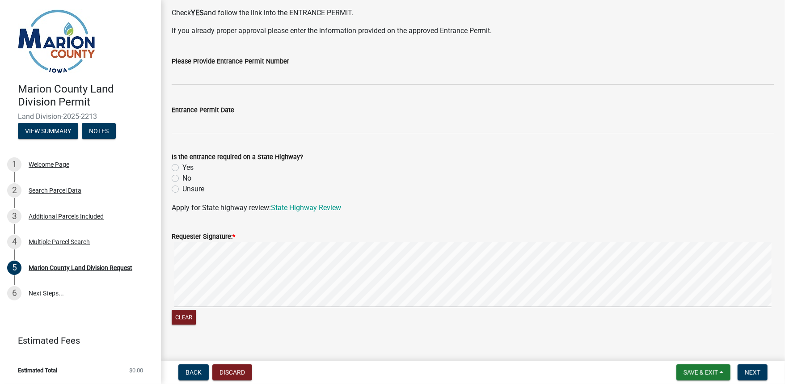
scroll to position [1587, 0]
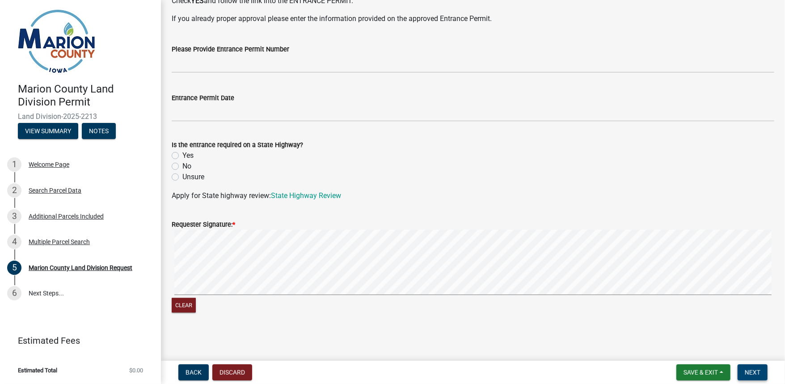
click at [758, 373] on span "Next" at bounding box center [753, 372] width 16 height 7
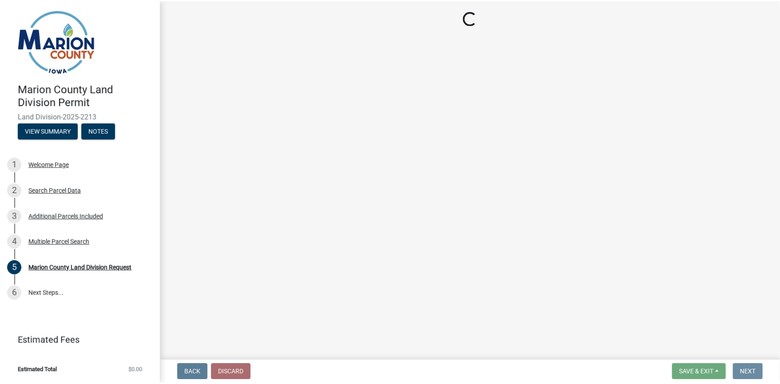
scroll to position [0, 0]
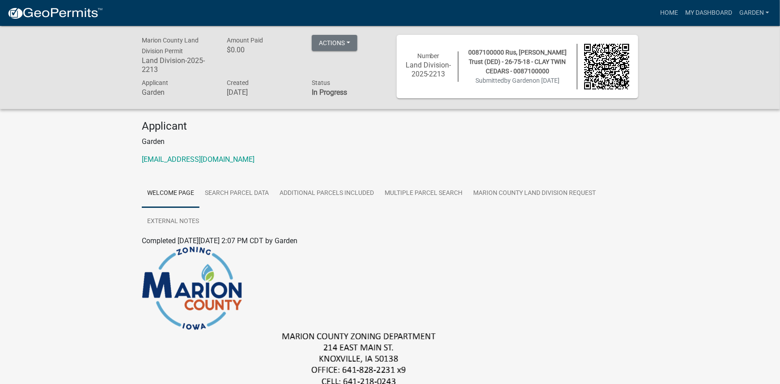
click at [187, 192] on link "Welcome Page" at bounding box center [171, 193] width 58 height 29
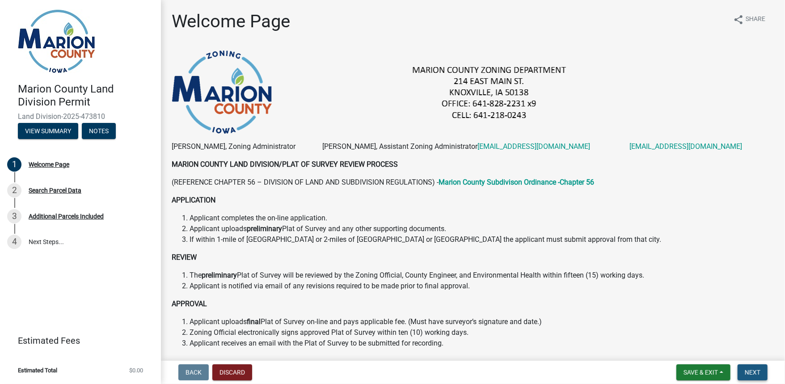
click at [753, 371] on span "Next" at bounding box center [753, 372] width 16 height 7
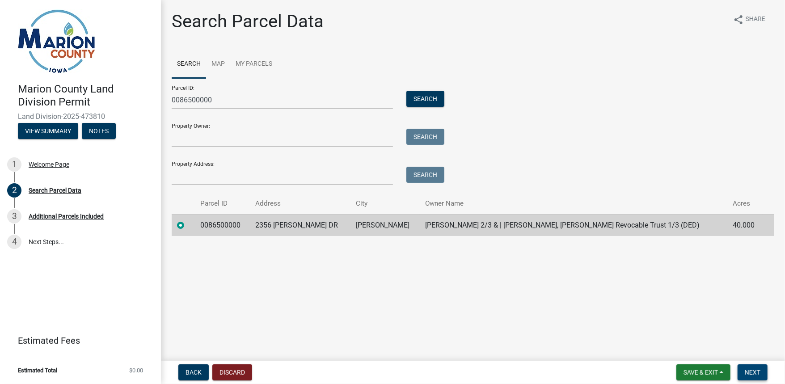
click at [751, 371] on span "Next" at bounding box center [753, 372] width 16 height 7
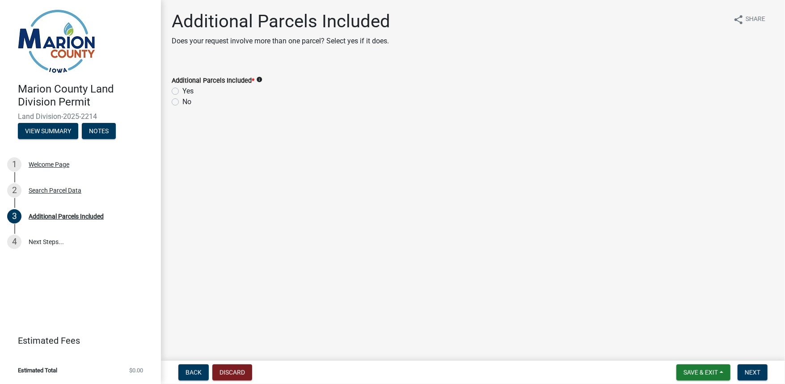
click at [182, 91] on label "Yes" at bounding box center [187, 91] width 11 height 11
click at [182, 91] on input "Yes" at bounding box center [185, 89] width 6 height 6
radio input "true"
click at [756, 373] on span "Next" at bounding box center [753, 372] width 16 height 7
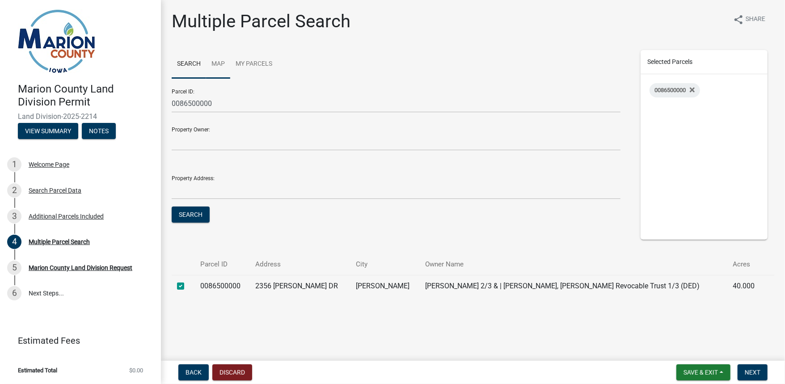
click at [221, 64] on link "Map" at bounding box center [218, 64] width 24 height 29
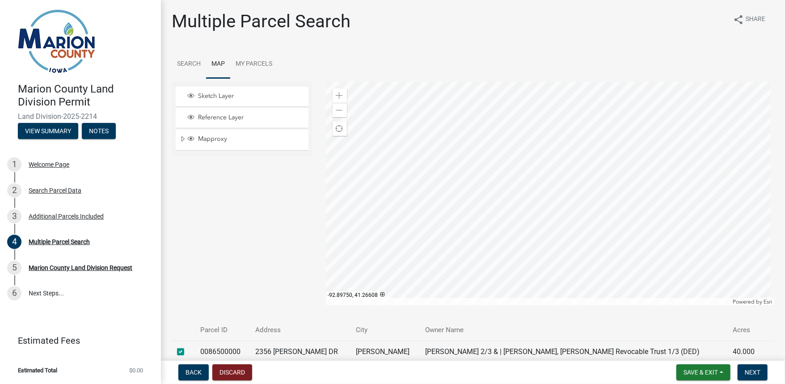
click at [531, 266] on div at bounding box center [550, 194] width 449 height 224
click at [755, 370] on span "Next" at bounding box center [753, 372] width 16 height 7
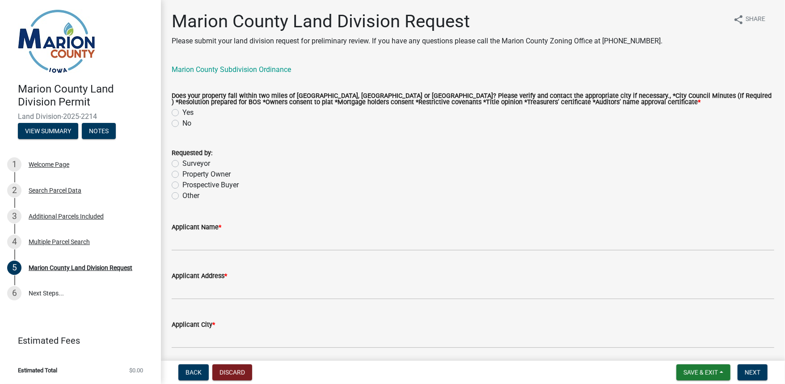
click at [182, 126] on label "No" at bounding box center [186, 123] width 9 height 11
click at [182, 124] on input "No" at bounding box center [185, 121] width 6 height 6
radio input "true"
click at [182, 164] on label "Surveyor" at bounding box center [196, 163] width 28 height 11
click at [182, 164] on input "Surveyor" at bounding box center [185, 161] width 6 height 6
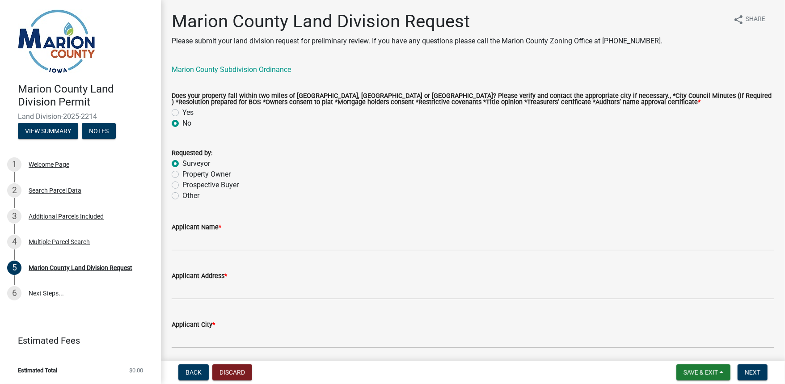
radio input "true"
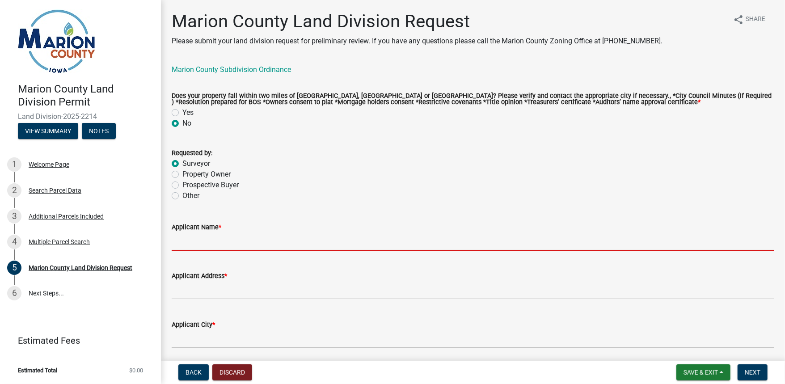
click at [207, 245] on input "Applicant Name *" at bounding box center [473, 242] width 603 height 18
type input "Bobby Maddaleno"
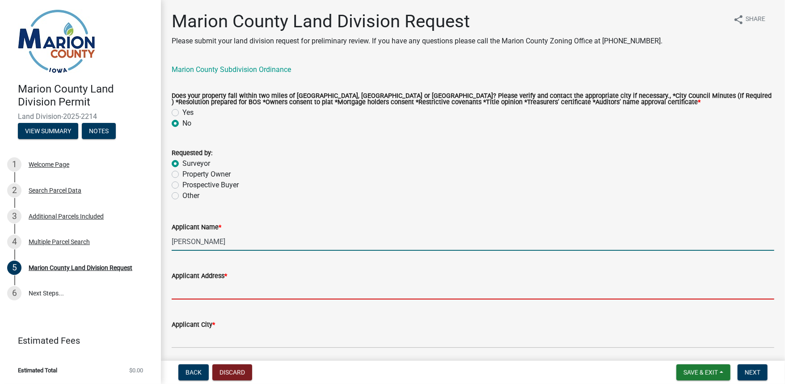
type input "PO Box 451"
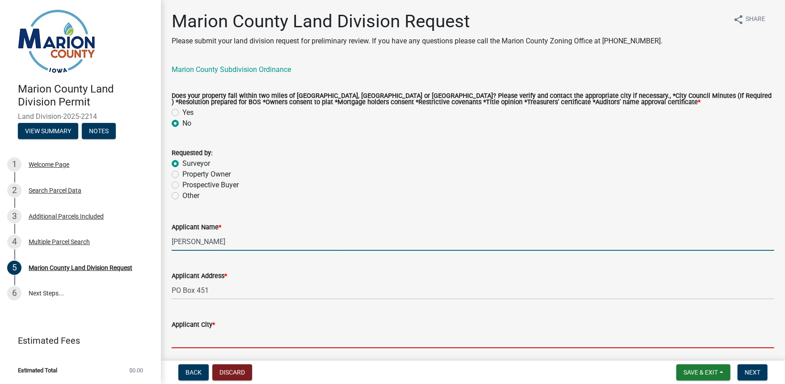
type input "Oskaloosa"
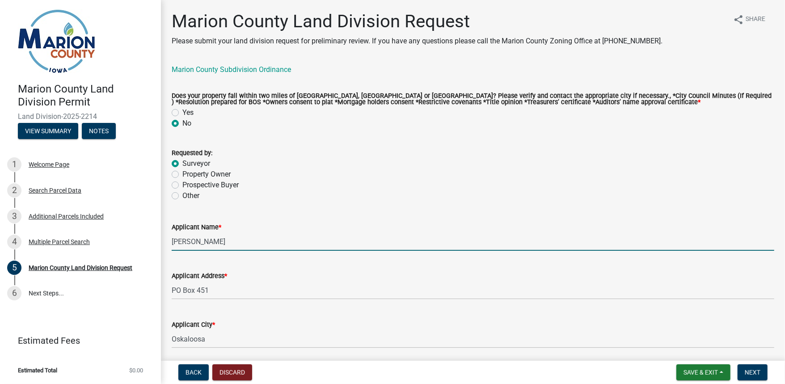
type input "Iowa"
type input "52575"
type input "6412954528"
type input "bmaddaleno@gardenassociates.net"
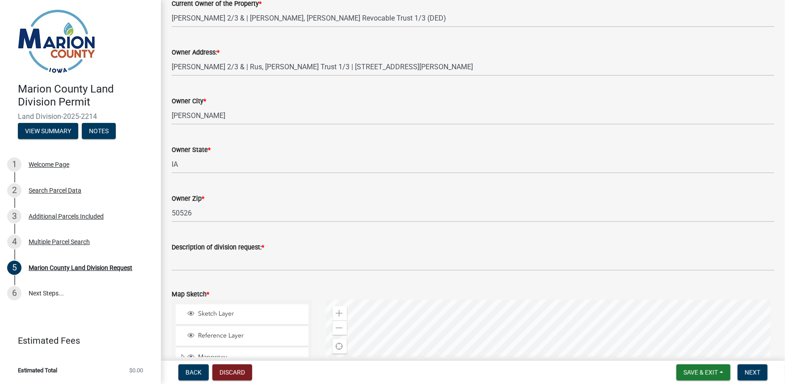
scroll to position [787, 0]
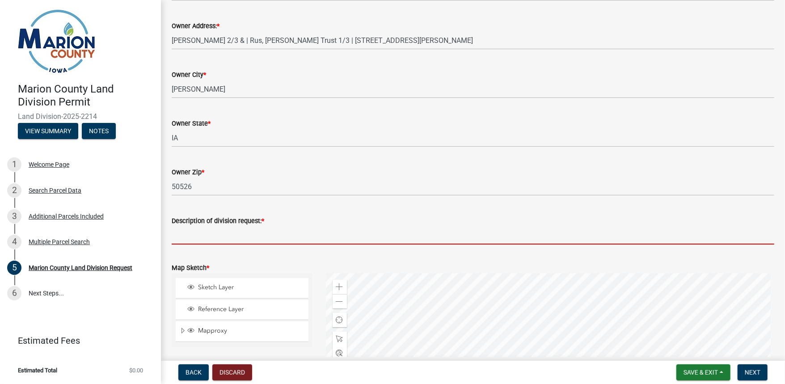
click at [226, 233] on input "Description of division request: *" at bounding box center [473, 235] width 603 height 18
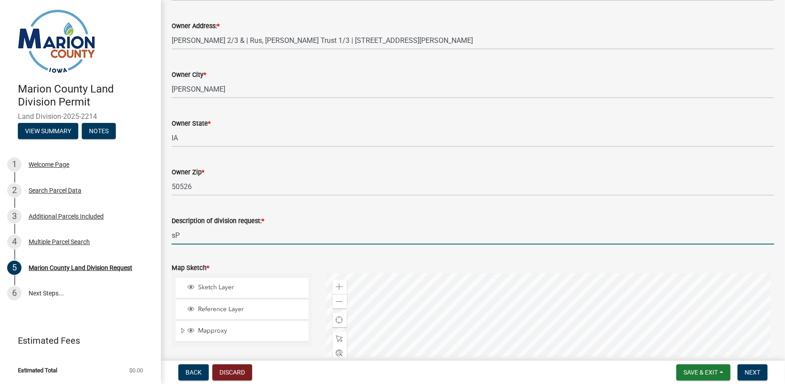
type input "s"
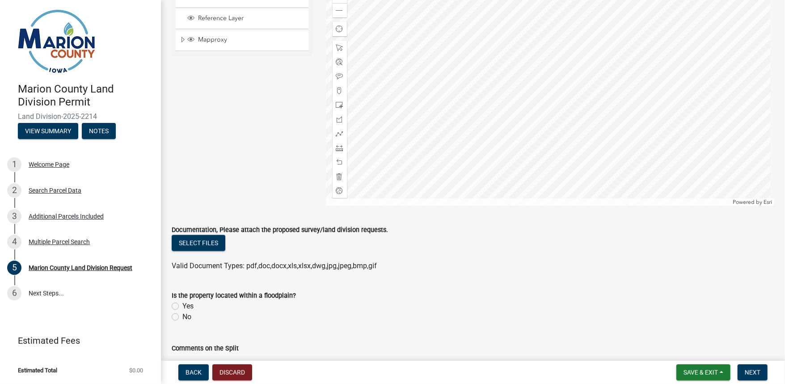
scroll to position [1081, 0]
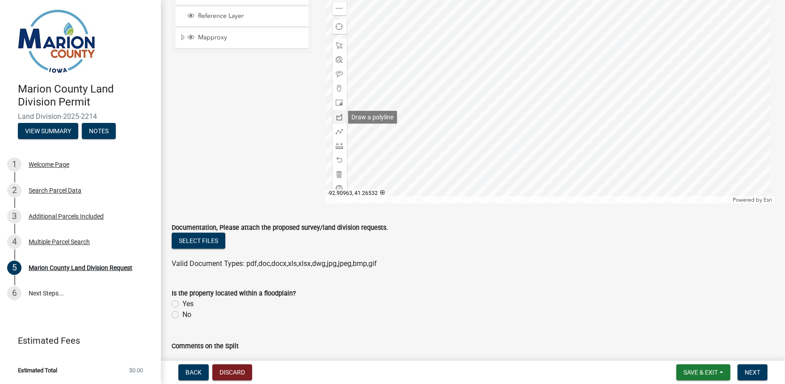
type input "Splitting off parcel from farm for loan"
click at [339, 118] on span at bounding box center [339, 117] width 7 height 7
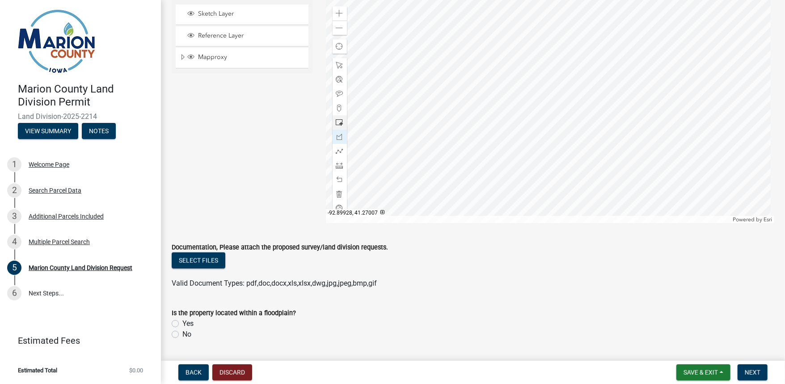
click at [508, 57] on div at bounding box center [550, 112] width 449 height 224
click at [514, 57] on div at bounding box center [550, 112] width 449 height 224
click at [515, 119] on div at bounding box center [550, 112] width 449 height 224
click at [537, 141] on div at bounding box center [550, 112] width 449 height 224
click at [537, 163] on div at bounding box center [550, 112] width 449 height 224
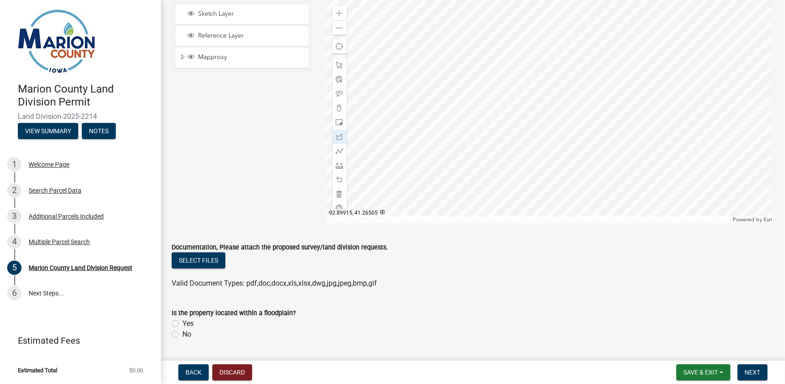
click at [510, 162] on div at bounding box center [550, 112] width 449 height 224
click at [509, 57] on div at bounding box center [550, 112] width 449 height 224
click at [339, 65] on span at bounding box center [339, 65] width 7 height 7
click at [212, 263] on button "Select files" at bounding box center [199, 261] width 54 height 16
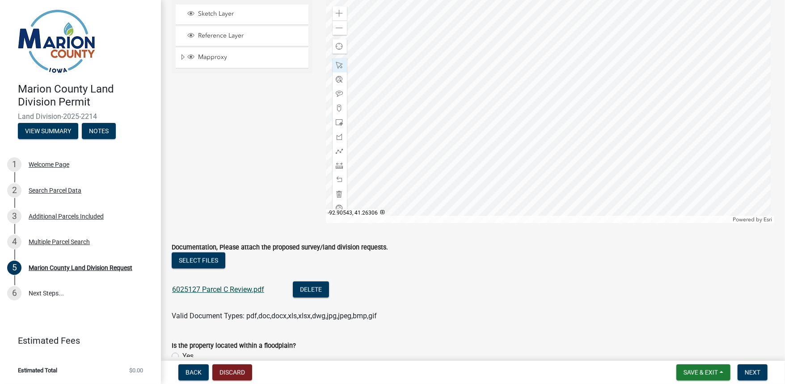
click at [216, 290] on link "6025127 Parcel C Review.pdf" at bounding box center [218, 289] width 92 height 8
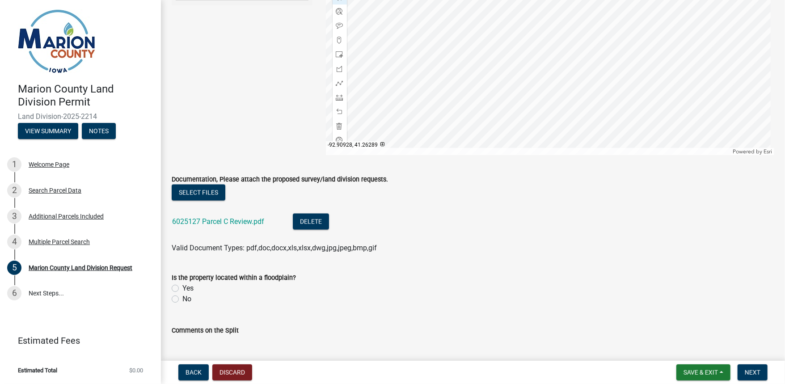
scroll to position [1168, 0]
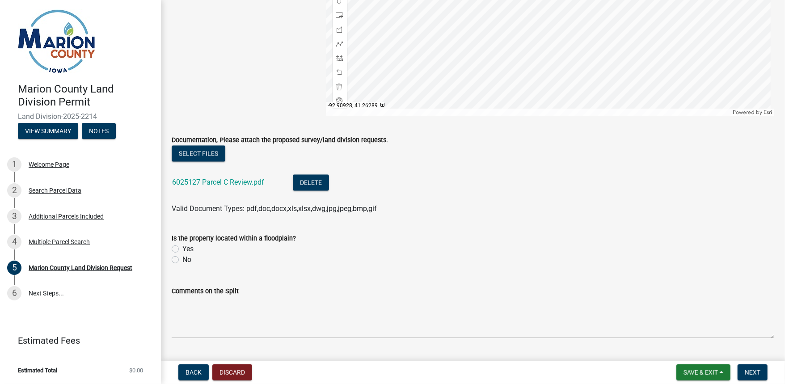
click at [182, 259] on label "No" at bounding box center [186, 260] width 9 height 11
click at [182, 259] on input "No" at bounding box center [185, 258] width 6 height 6
radio input "true"
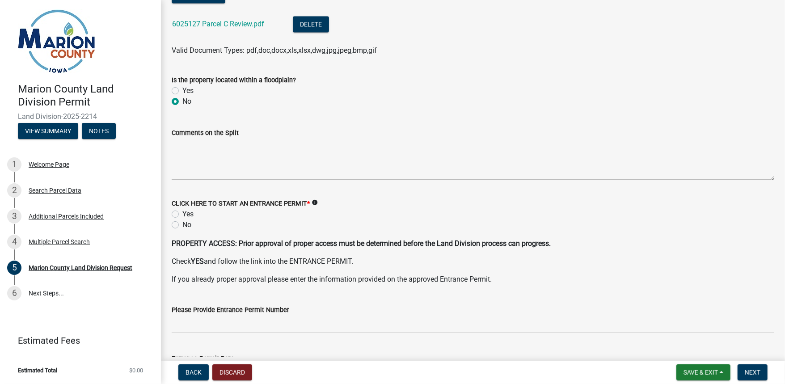
scroll to position [1347, 0]
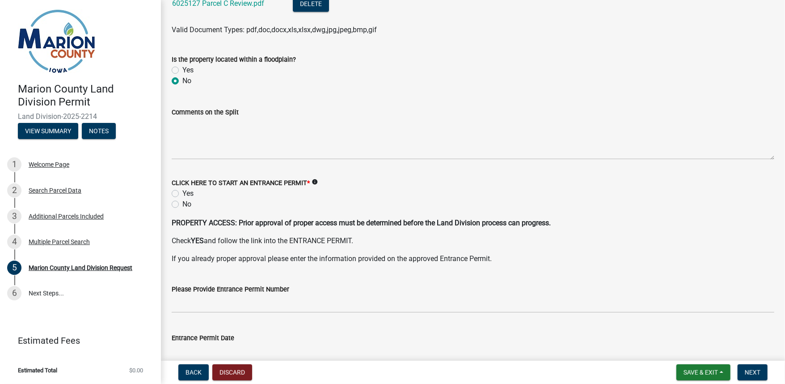
click at [182, 204] on label "No" at bounding box center [186, 204] width 9 height 11
click at [182, 204] on input "No" at bounding box center [185, 202] width 6 height 6
radio input "true"
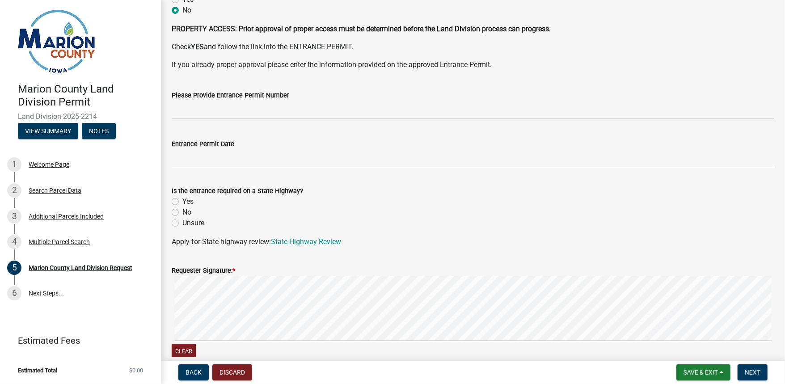
scroll to position [1562, 0]
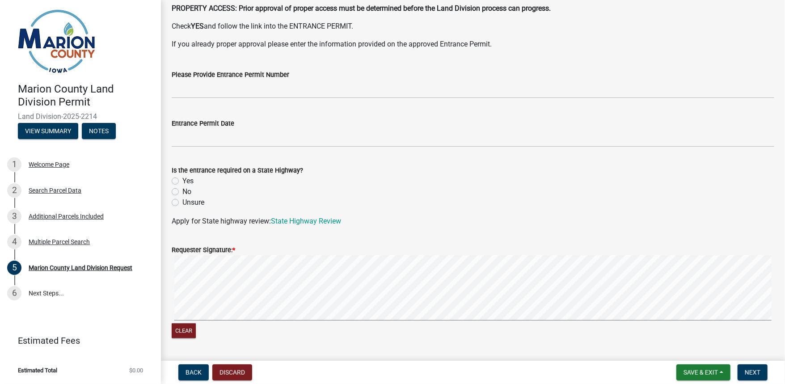
click at [182, 192] on label "No" at bounding box center [186, 192] width 9 height 11
click at [182, 192] on input "No" at bounding box center [185, 190] width 6 height 6
radio input "true"
click at [752, 373] on span "Next" at bounding box center [753, 372] width 16 height 7
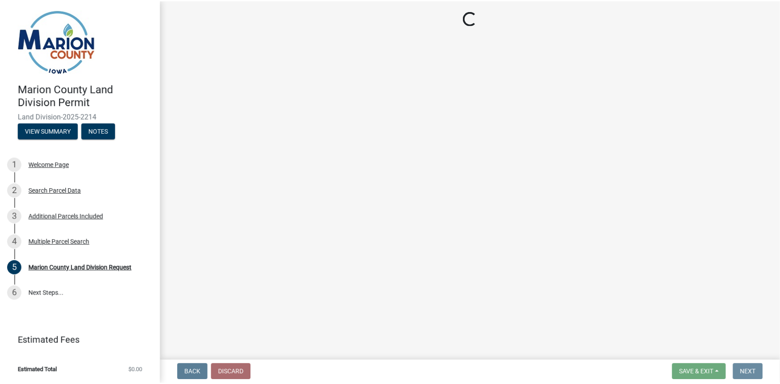
scroll to position [0, 0]
